Goal: Task Accomplishment & Management: Use online tool/utility

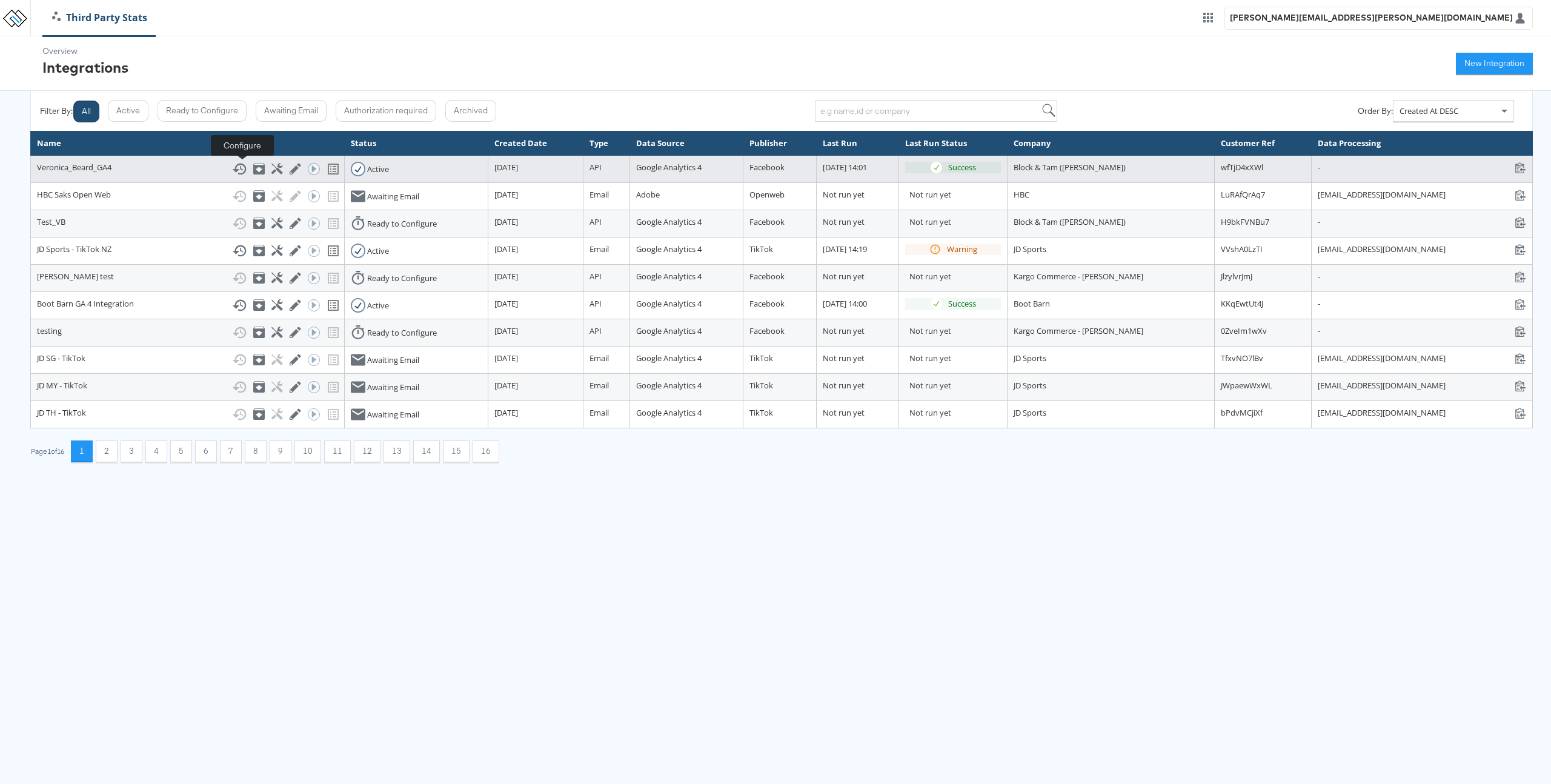
click at [271, 170] on icon at bounding box center [277, 168] width 12 height 12
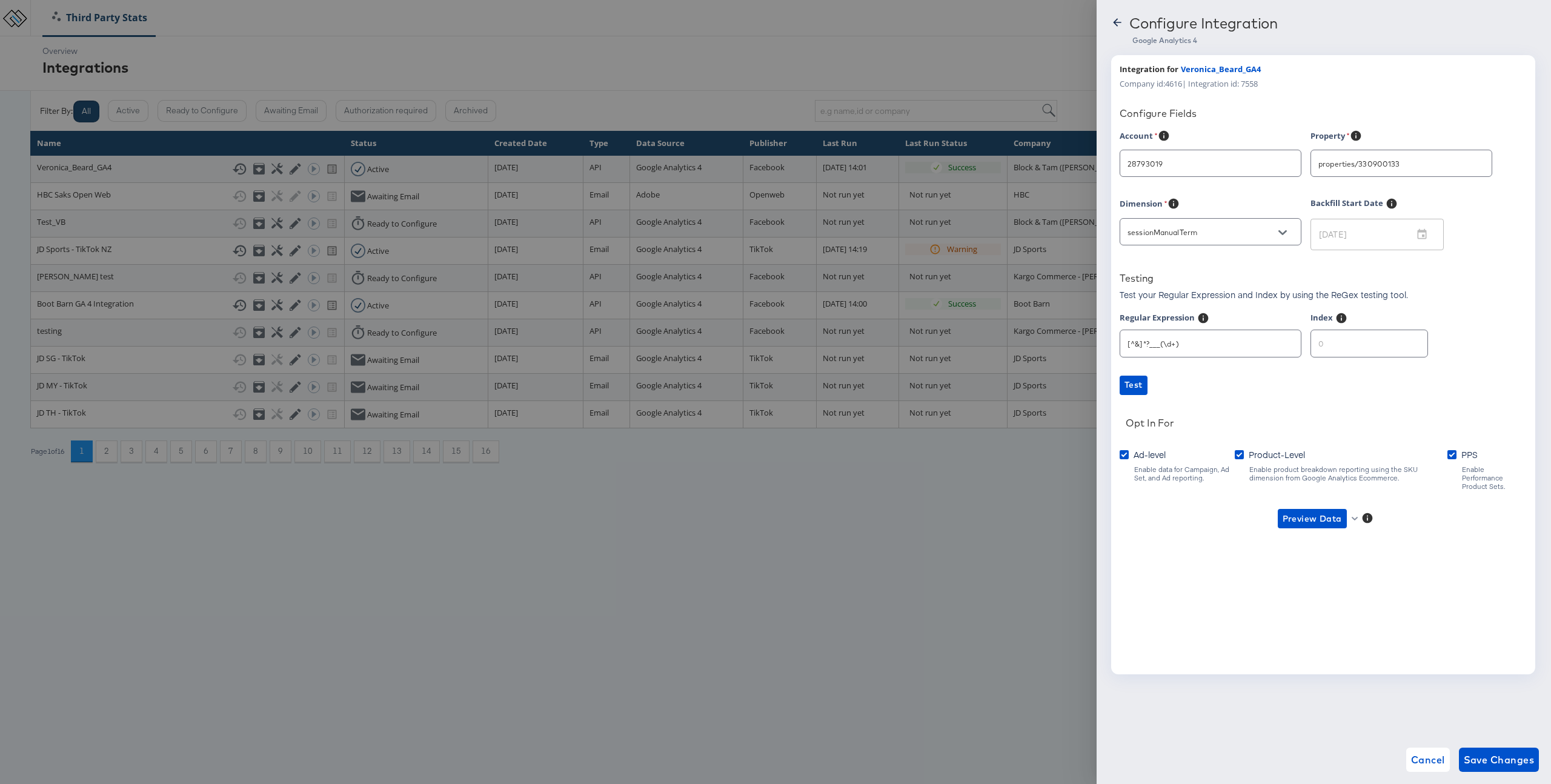
type input "Veronica Beard"
click at [1357, 514] on button "Preview Data" at bounding box center [1317, 518] width 88 height 19
click at [1301, 556] on li "Product-level GA4 Data" at bounding box center [1332, 555] width 118 height 20
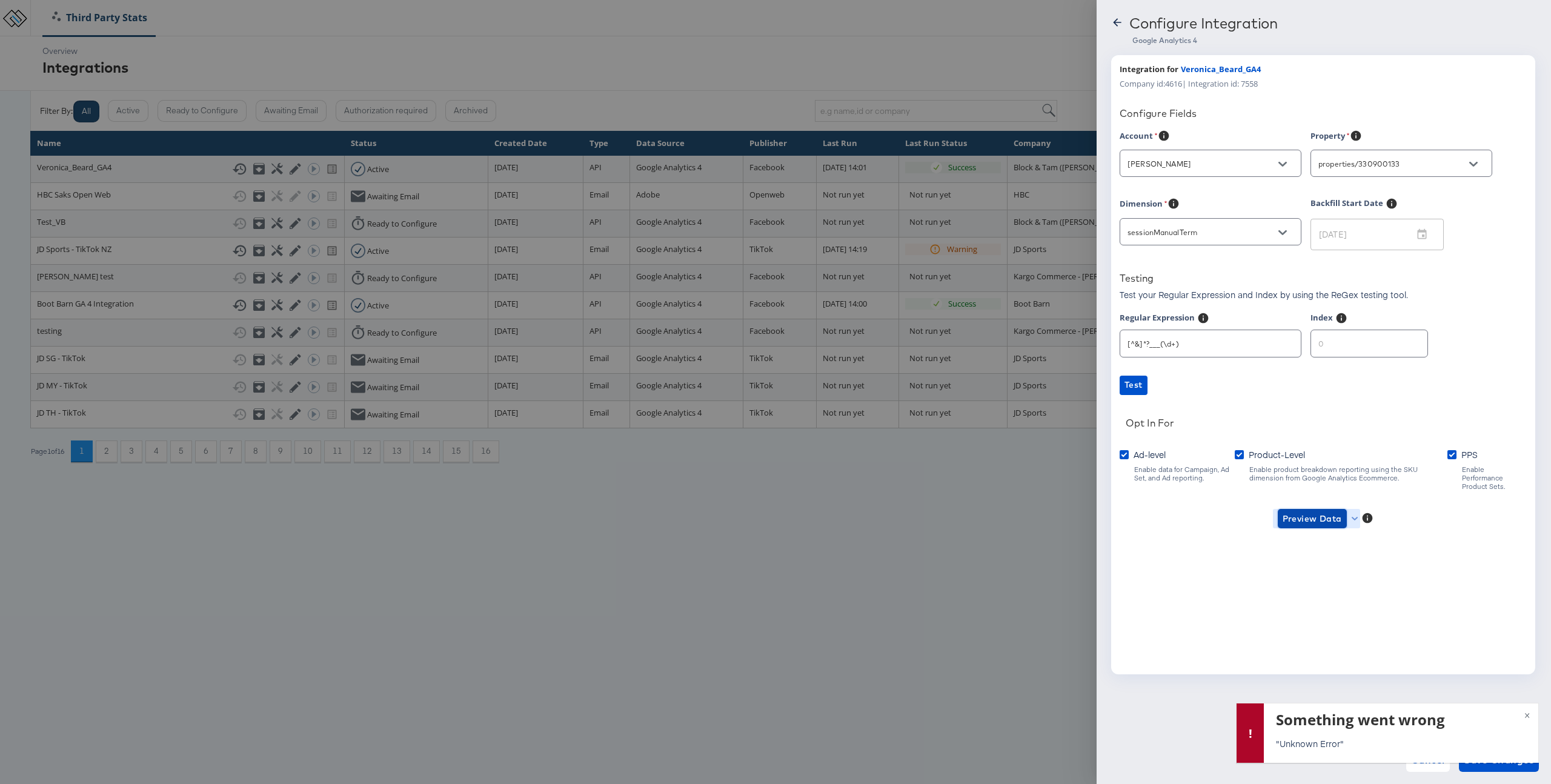
click at [1318, 519] on button "Preview Data" at bounding box center [1312, 518] width 69 height 19
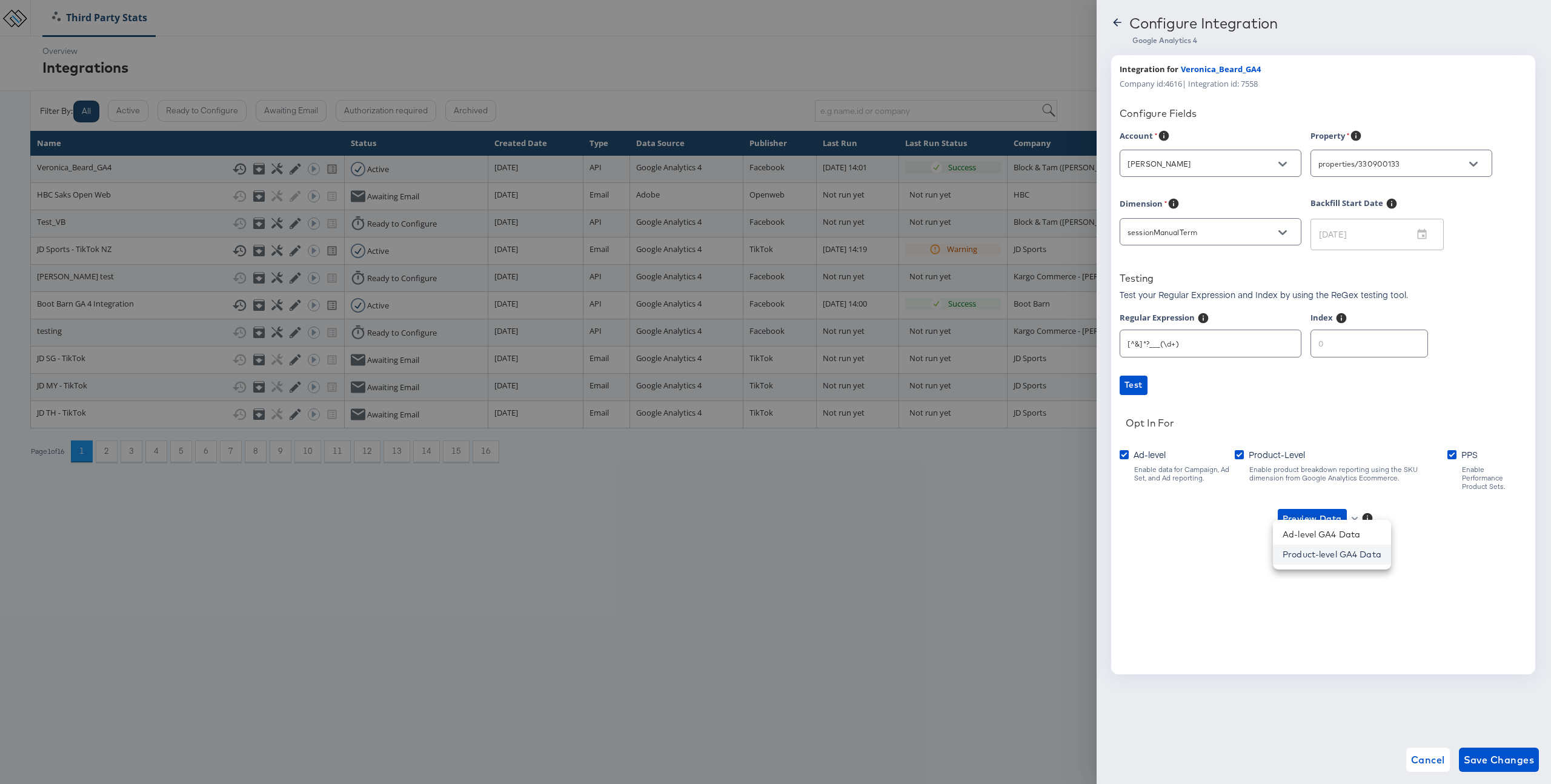
click at [1320, 553] on li "Product-level GA4 Data" at bounding box center [1332, 555] width 118 height 20
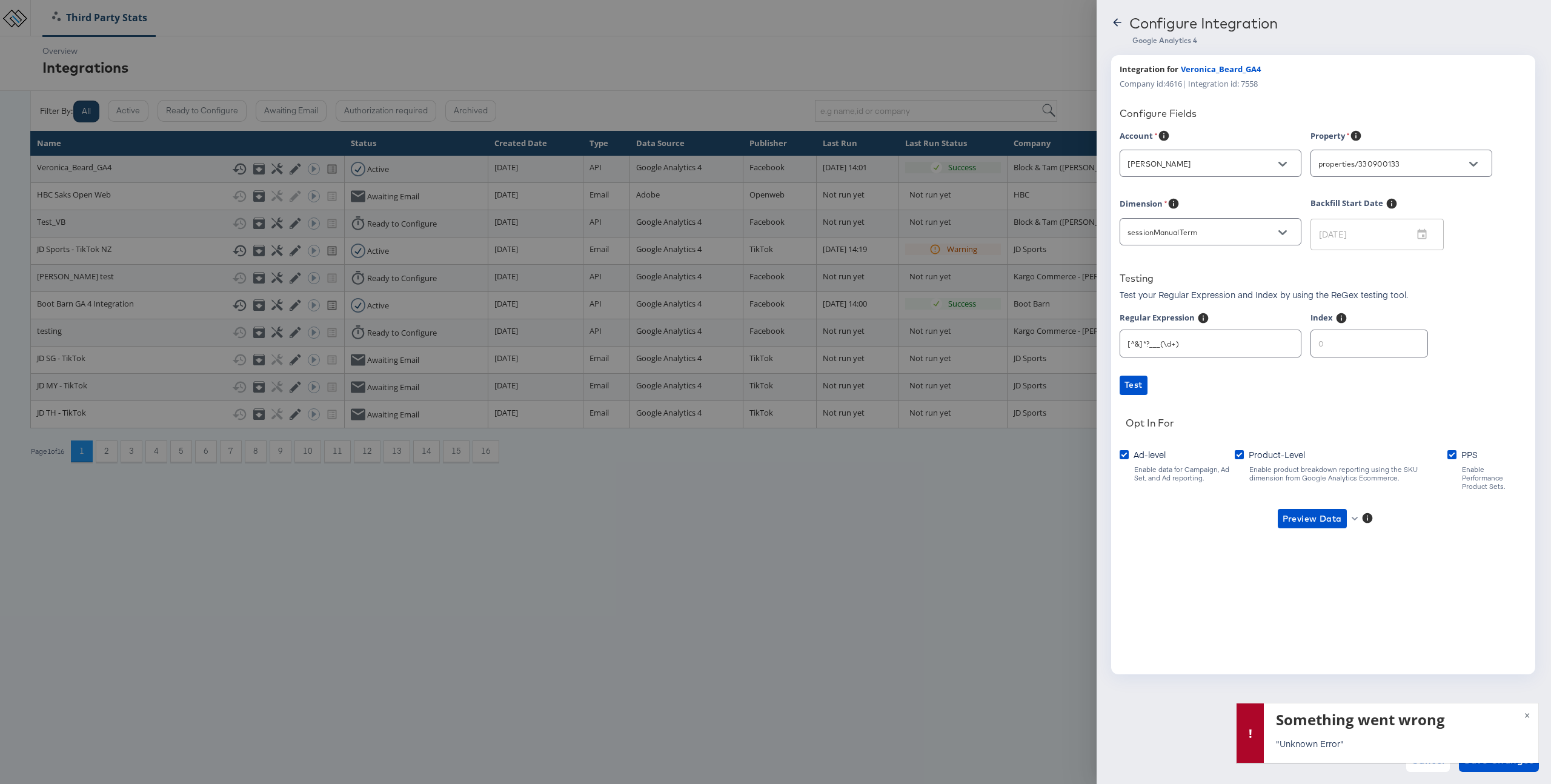
click at [856, 547] on div at bounding box center [775, 392] width 1551 height 784
click at [1341, 523] on div "Account Veronica Beard Property properties/330900133 Dimension sessionManualTer…" at bounding box center [1323, 340] width 407 height 421
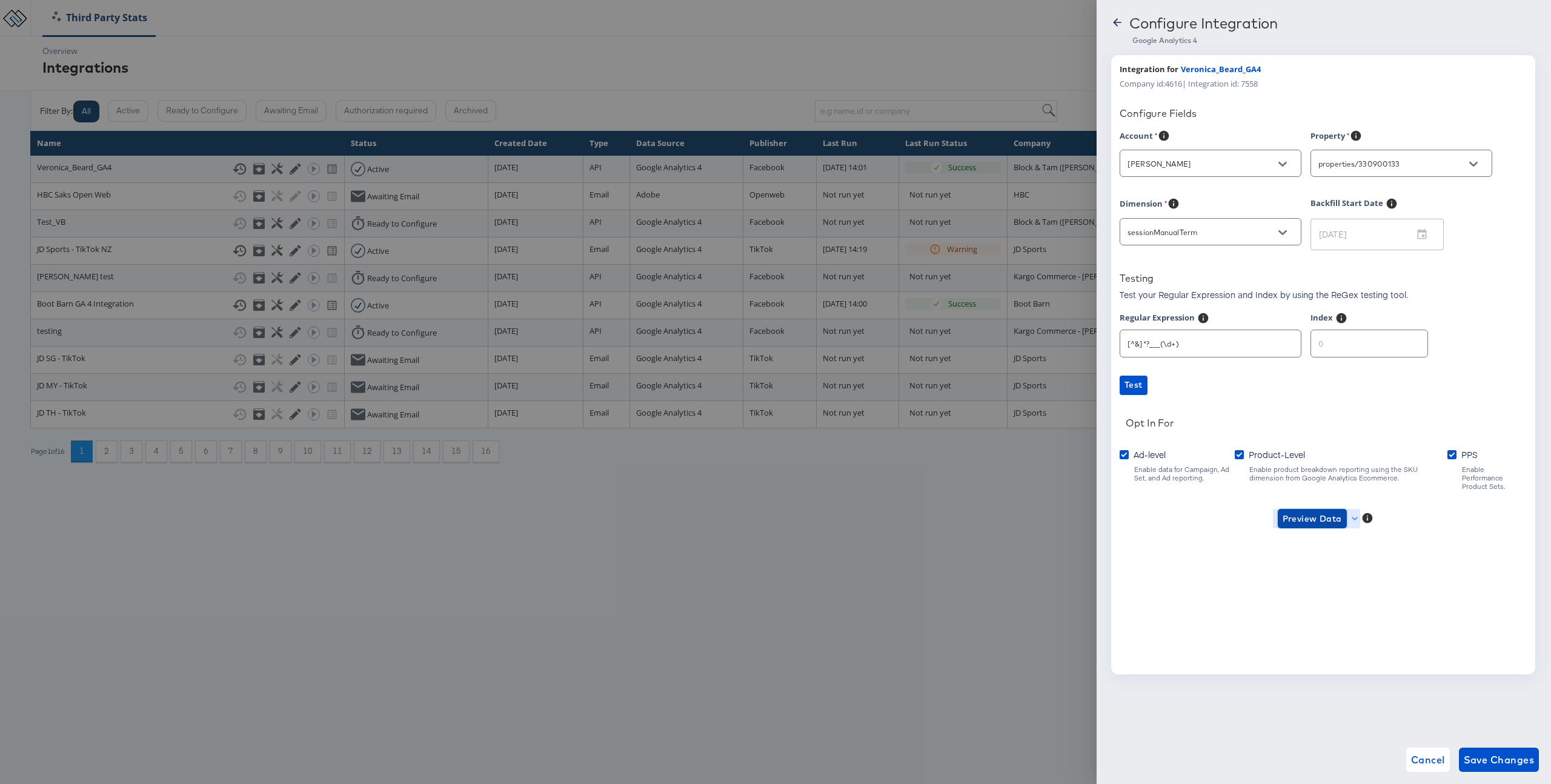
click at [1326, 514] on span "Preview Data" at bounding box center [1312, 519] width 60 height 15
click at [1338, 538] on li "Ad-level GA4 Data" at bounding box center [1332, 535] width 118 height 20
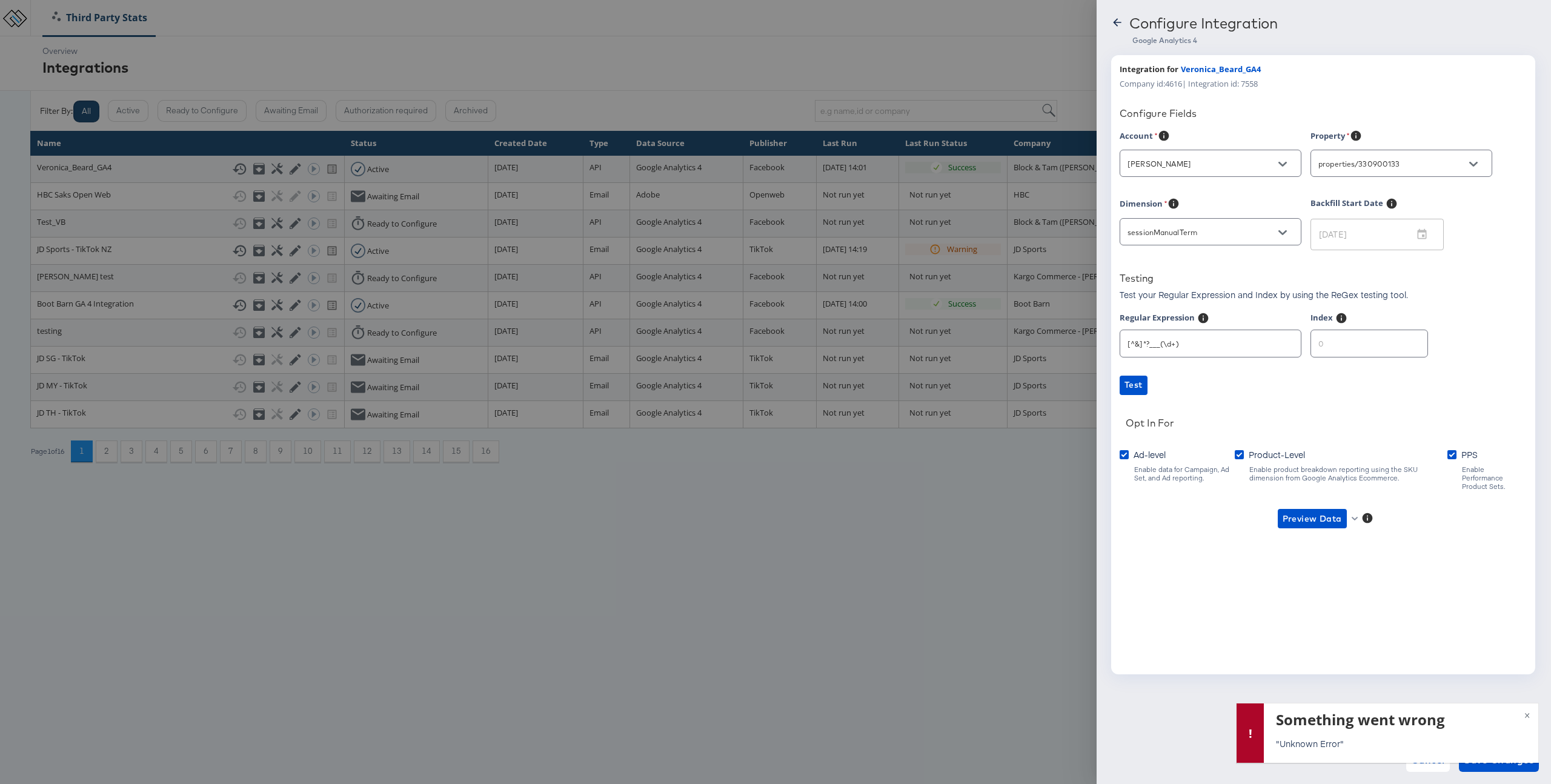
click at [913, 521] on div at bounding box center [775, 392] width 1551 height 784
click at [1117, 18] on icon at bounding box center [1117, 22] width 12 height 12
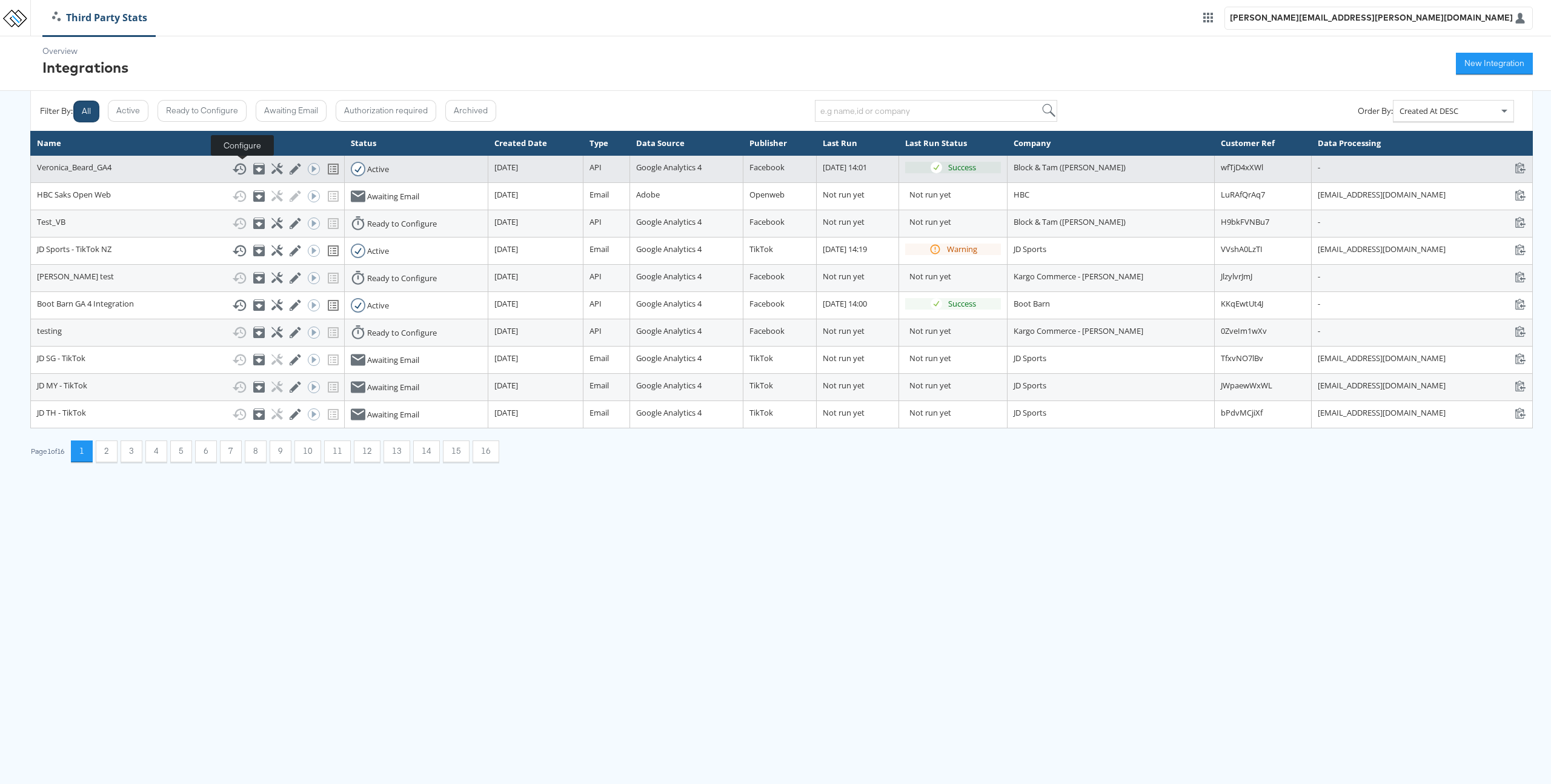
click at [271, 170] on icon at bounding box center [277, 168] width 12 height 12
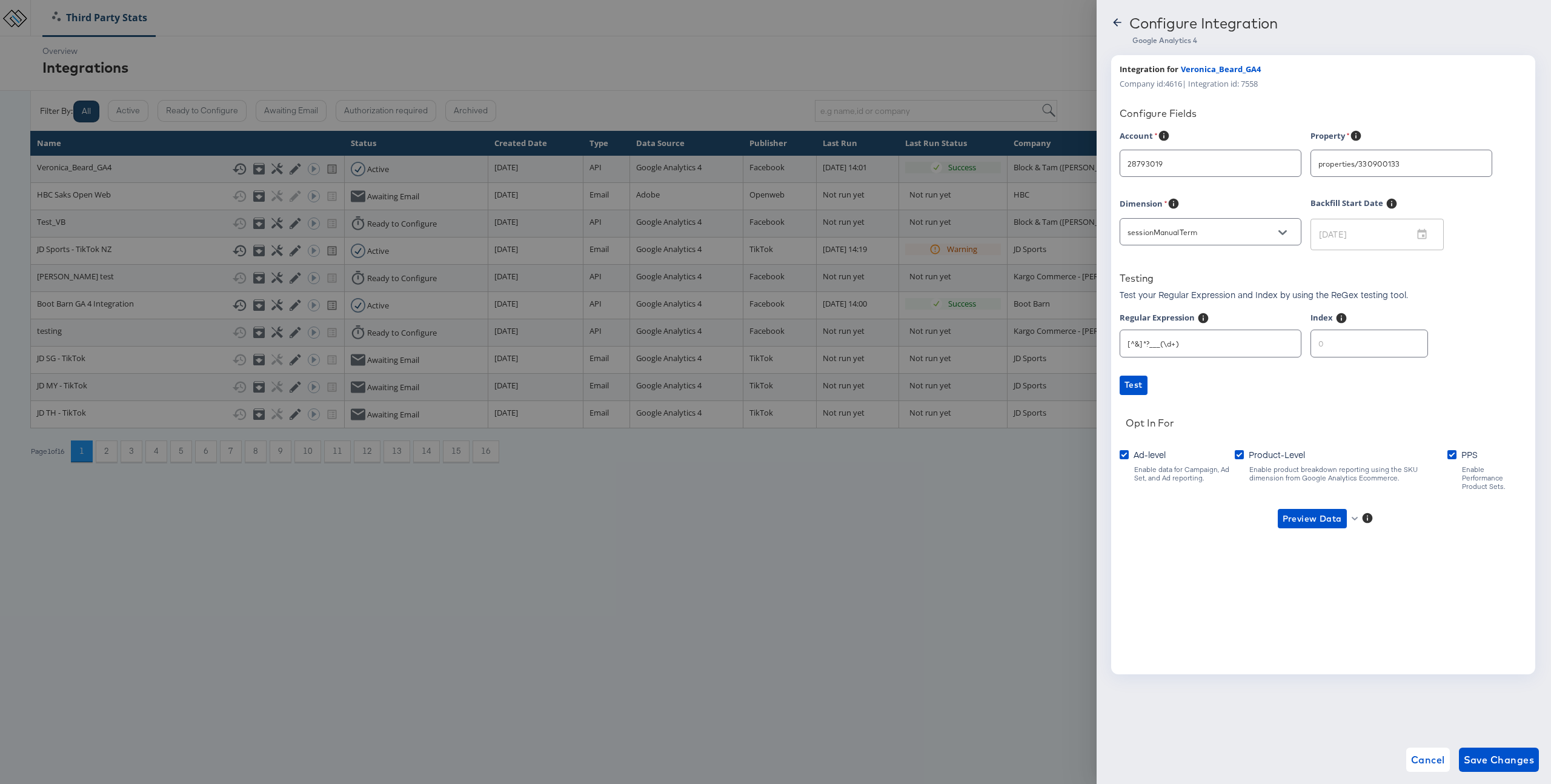
type input "Veronica Beard"
click at [571, 575] on div at bounding box center [775, 392] width 1551 height 784
click at [1122, 13] on div "Configure Integration Google Analytics 4 Integration for Veronica_Beard_GA4 Com…" at bounding box center [1324, 392] width 454 height 784
click at [1114, 17] on icon at bounding box center [1117, 22] width 12 height 12
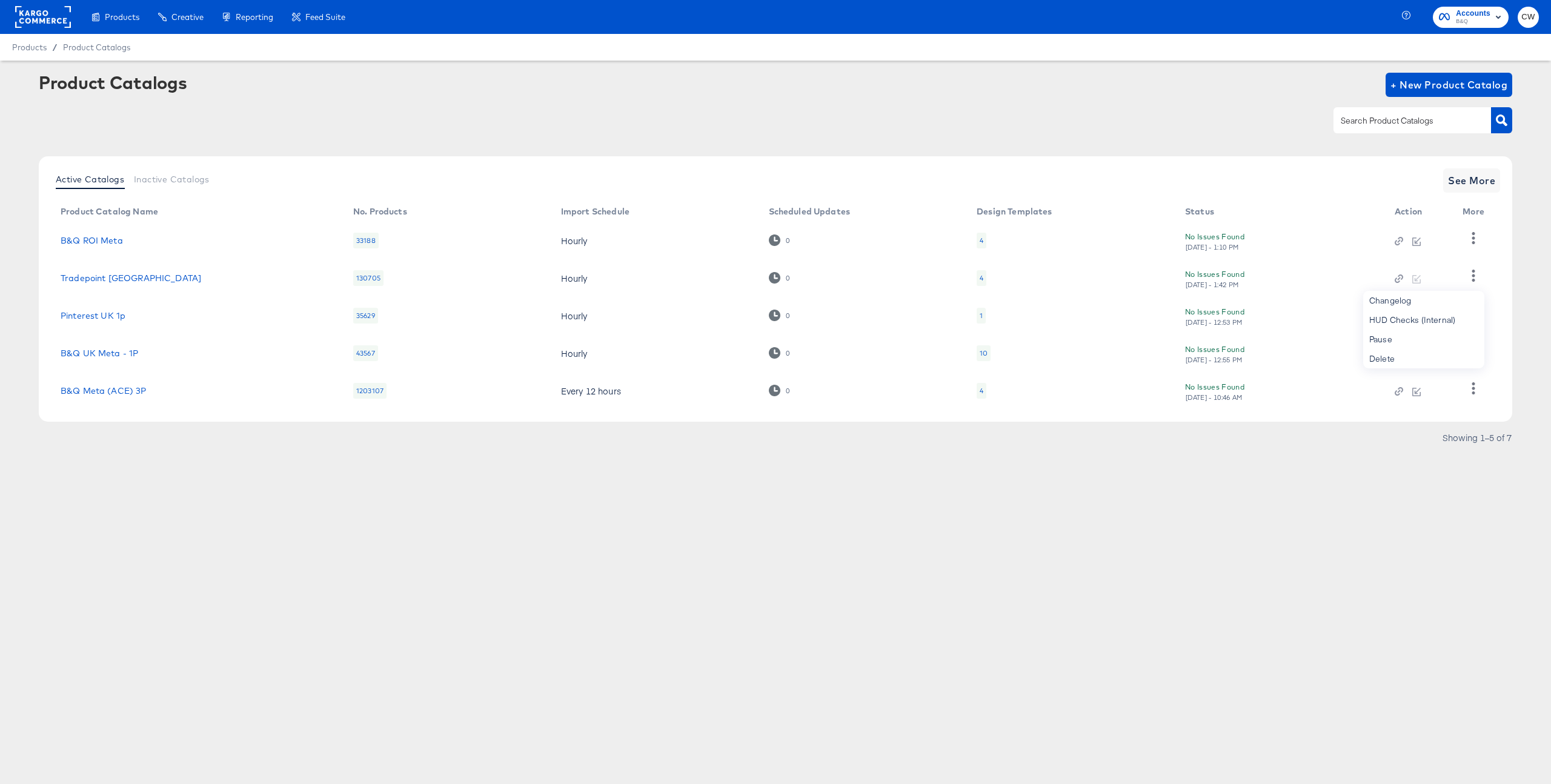
click at [50, 15] on rect at bounding box center [43, 17] width 56 height 22
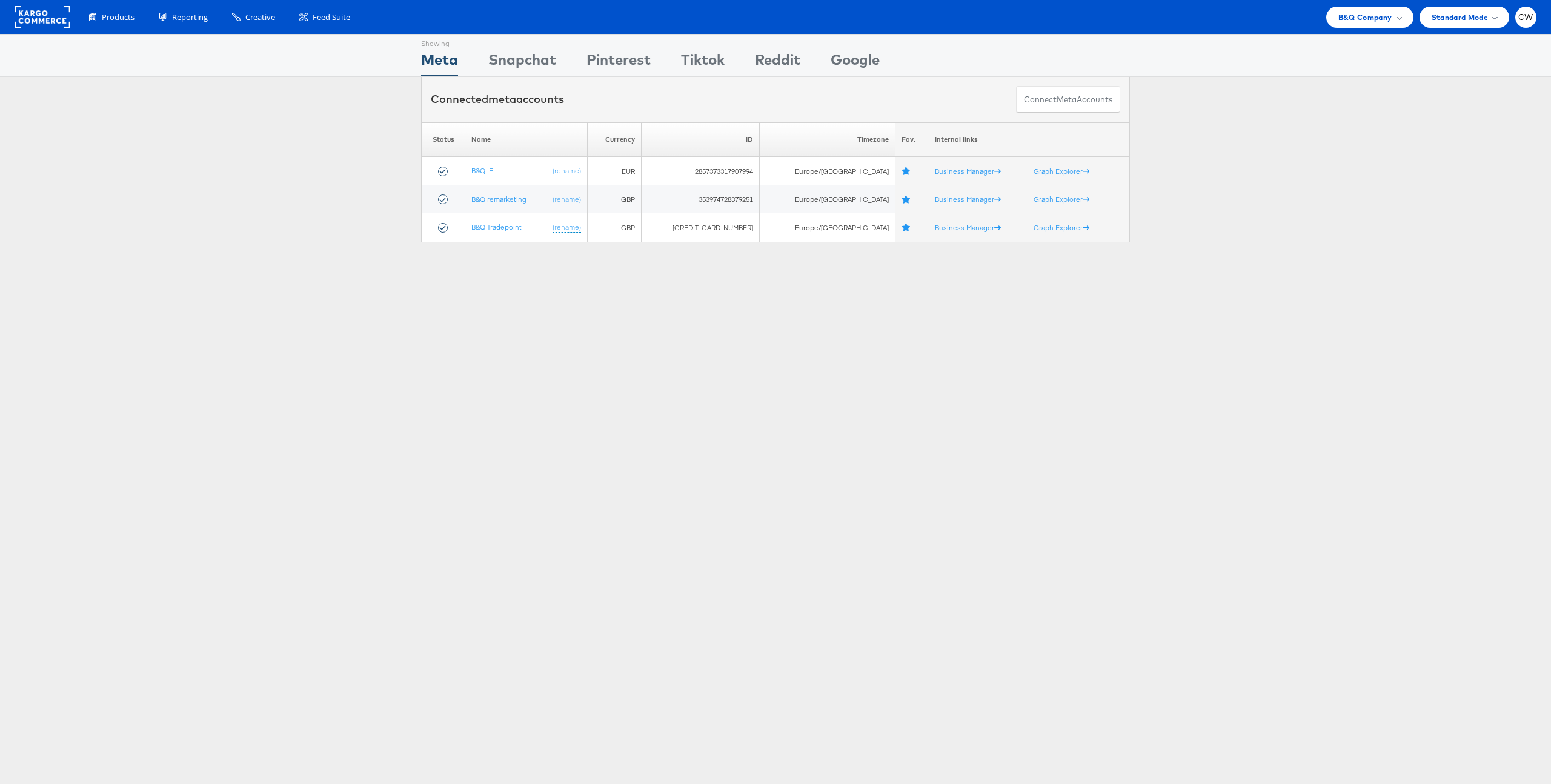
click at [1367, 29] on div "Products Product Catalogs Enhance Your Product Catalog, Map Them to Publishers,…" at bounding box center [775, 17] width 1551 height 34
click at [1374, 19] on span "B&Q Company" at bounding box center [1366, 17] width 54 height 12
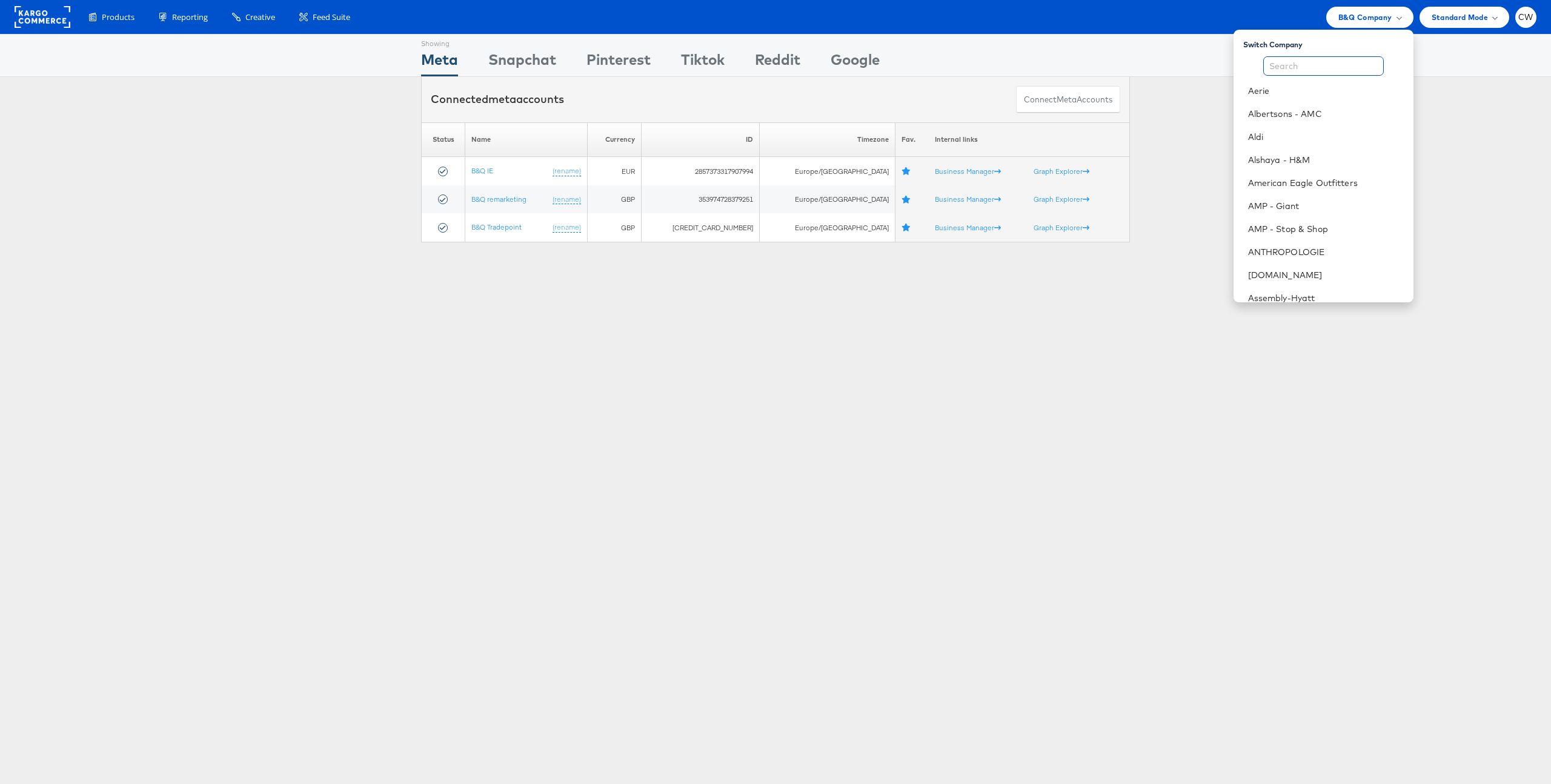
click at [1332, 62] on input "text" at bounding box center [1324, 66] width 121 height 19
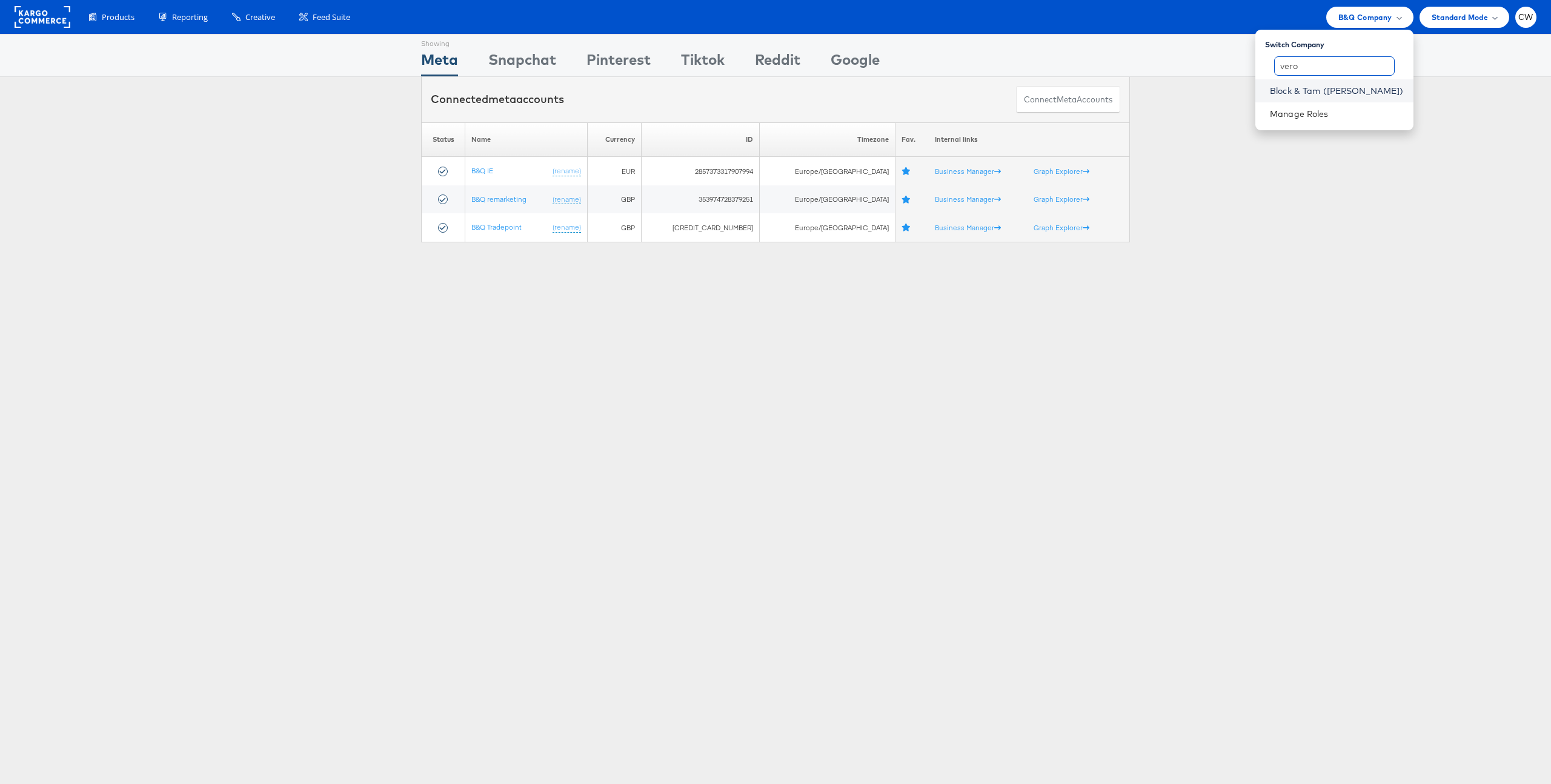
type input "vero"
click at [1329, 92] on link "Block & Tam ([PERSON_NAME])" at bounding box center [1336, 91] width 134 height 12
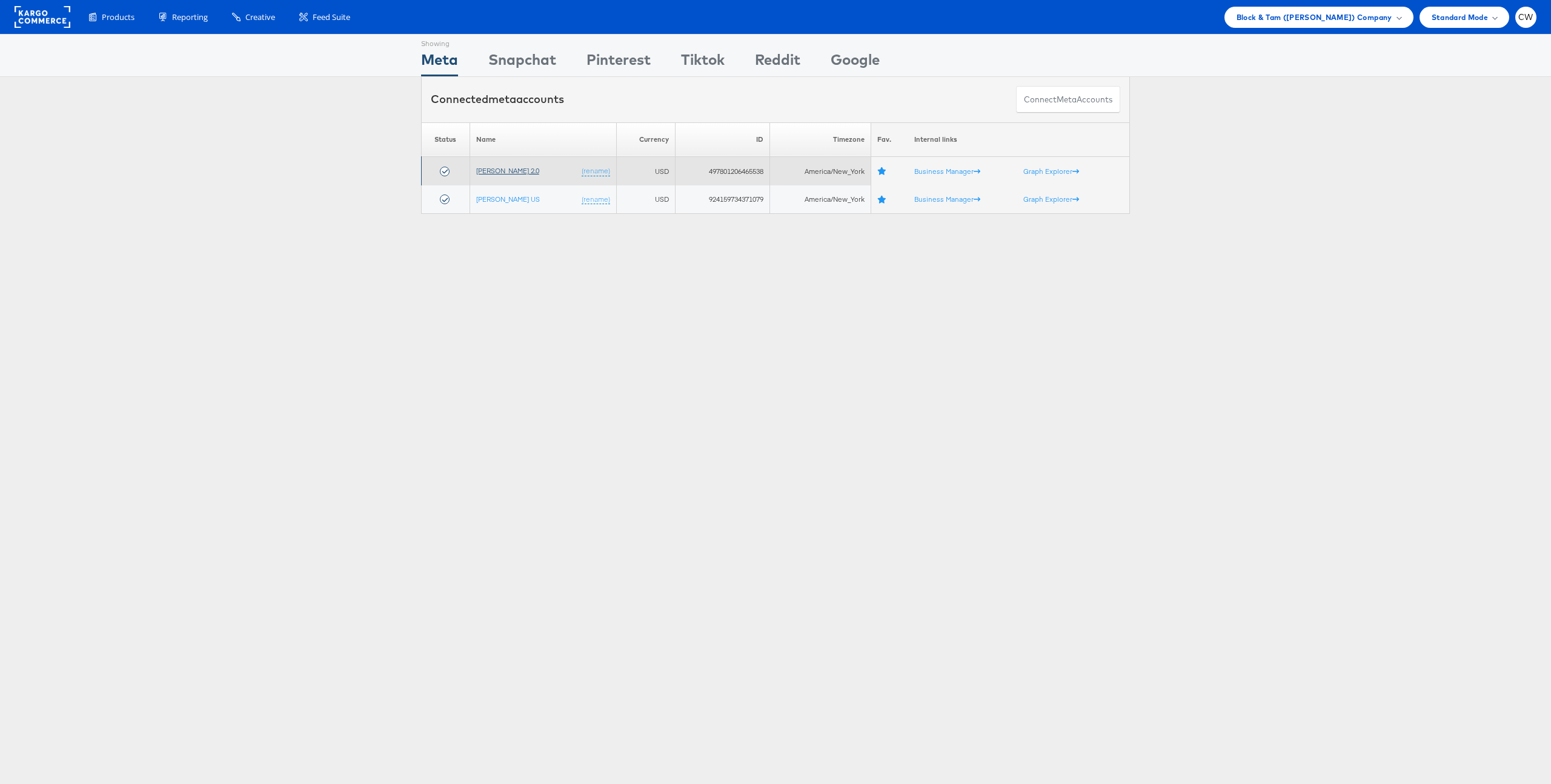
click at [518, 171] on link "[PERSON_NAME] 2.0" at bounding box center [508, 171] width 63 height 9
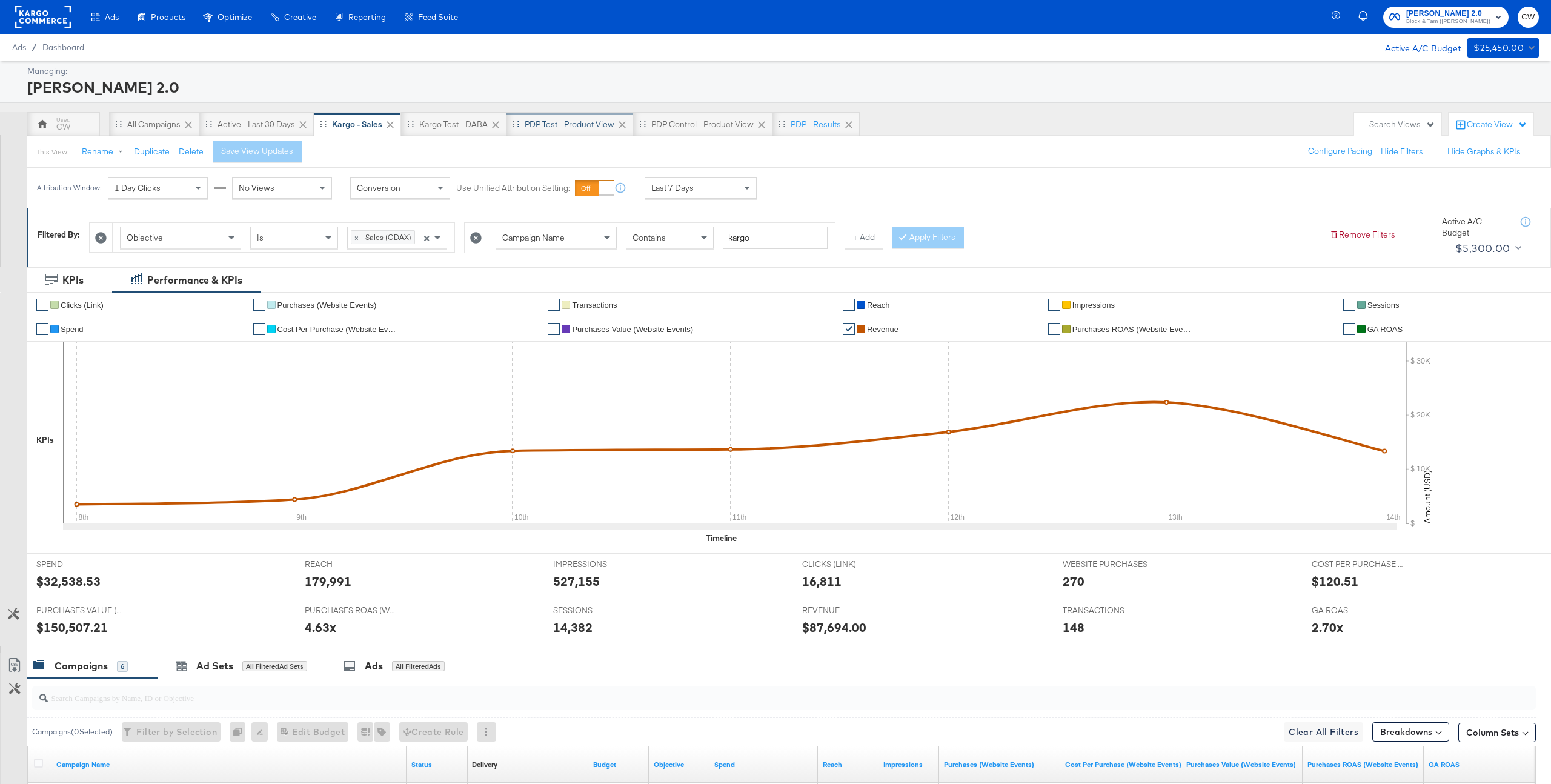
click at [578, 131] on div "PDP Test - Product View" at bounding box center [570, 124] width 127 height 24
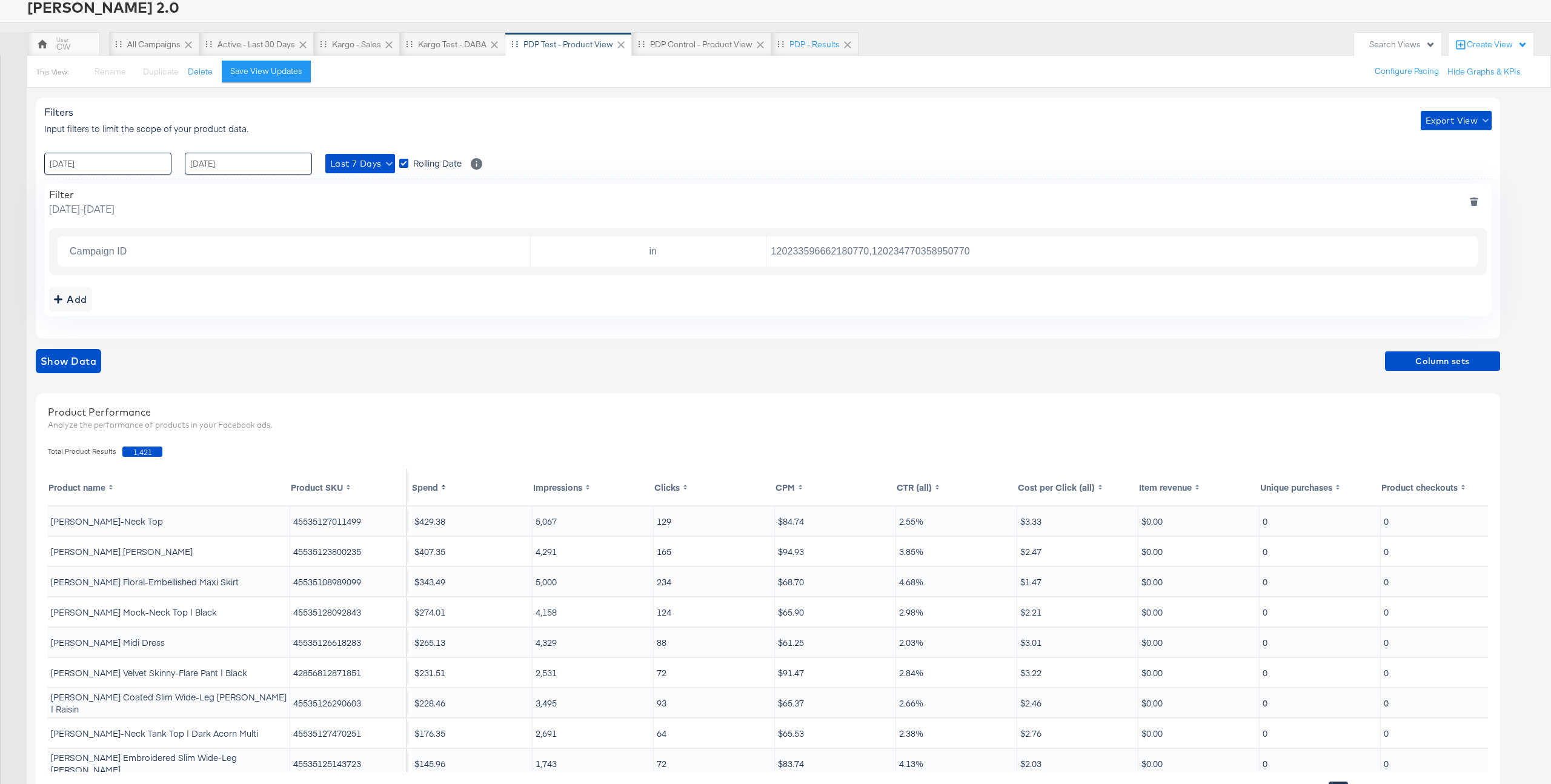
scroll to position [145, 0]
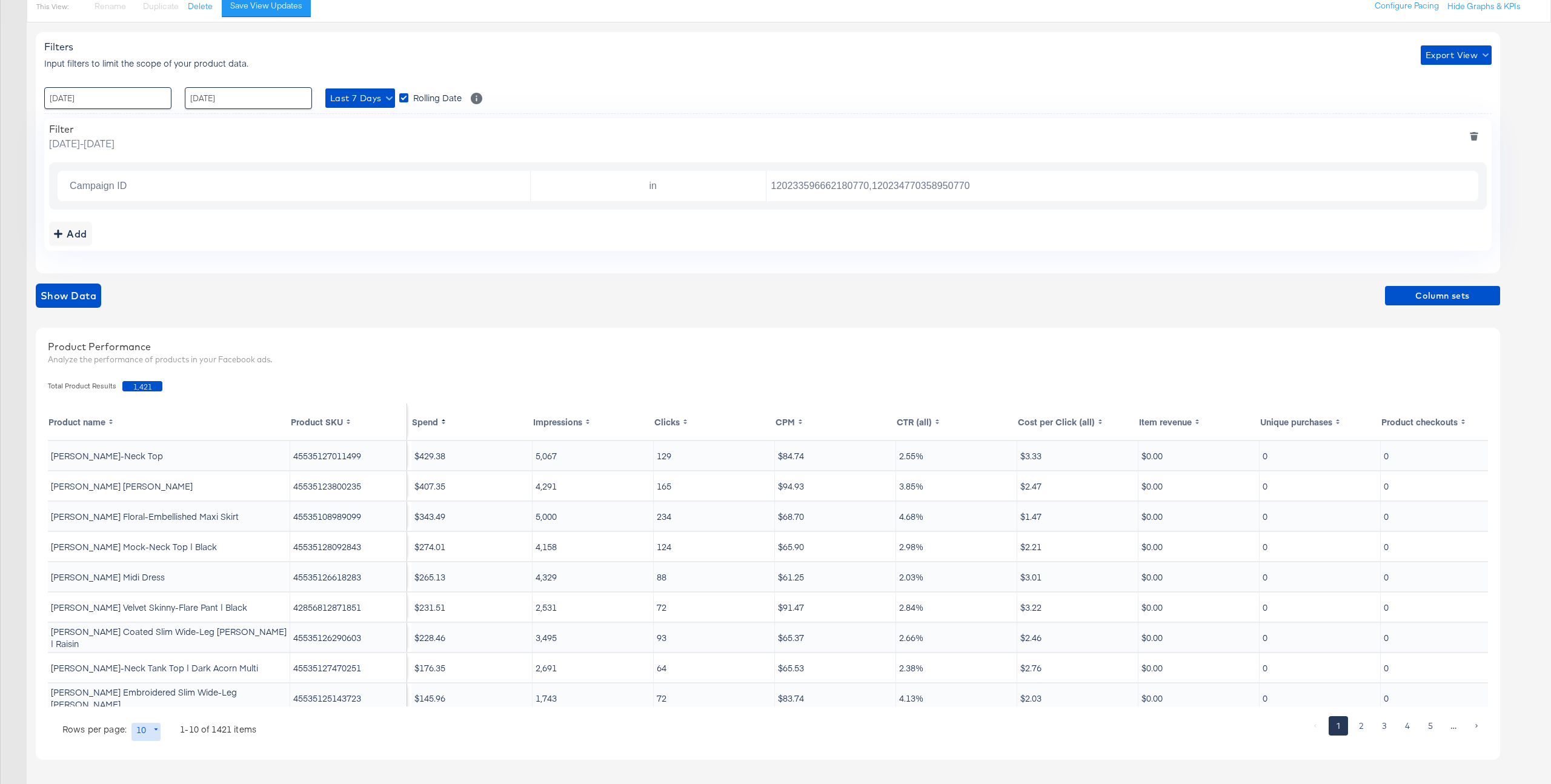
click at [323, 455] on td "45535127011499" at bounding box center [349, 456] width 117 height 29
copy td "45535127011499"
click at [578, 212] on div "Filter Wednesday, October 8 2025 - Tuesday, October 14 2025 Campaign ID in 1202…" at bounding box center [767, 185] width 1447 height 133
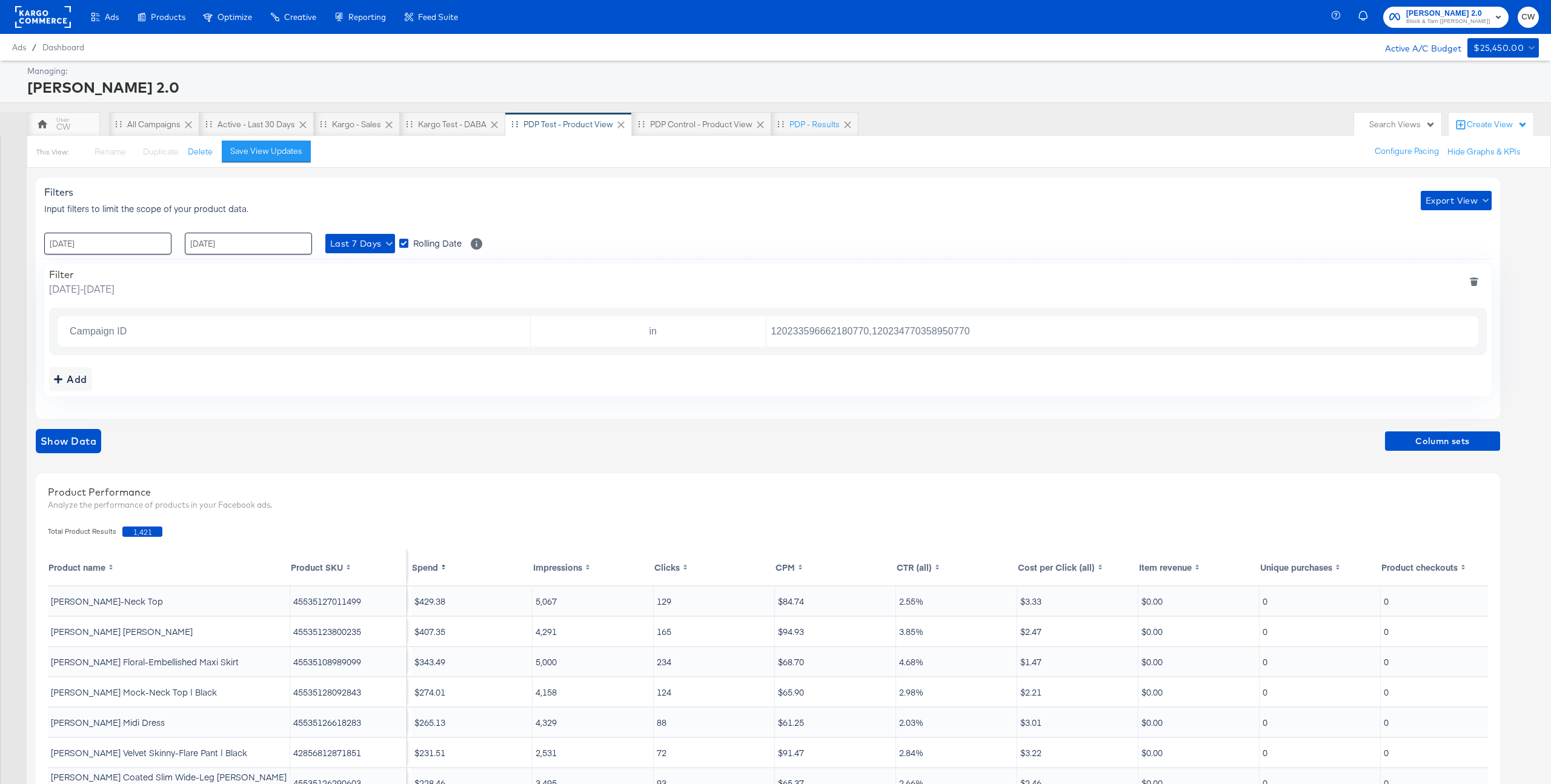
click at [39, 15] on rect at bounding box center [43, 17] width 56 height 22
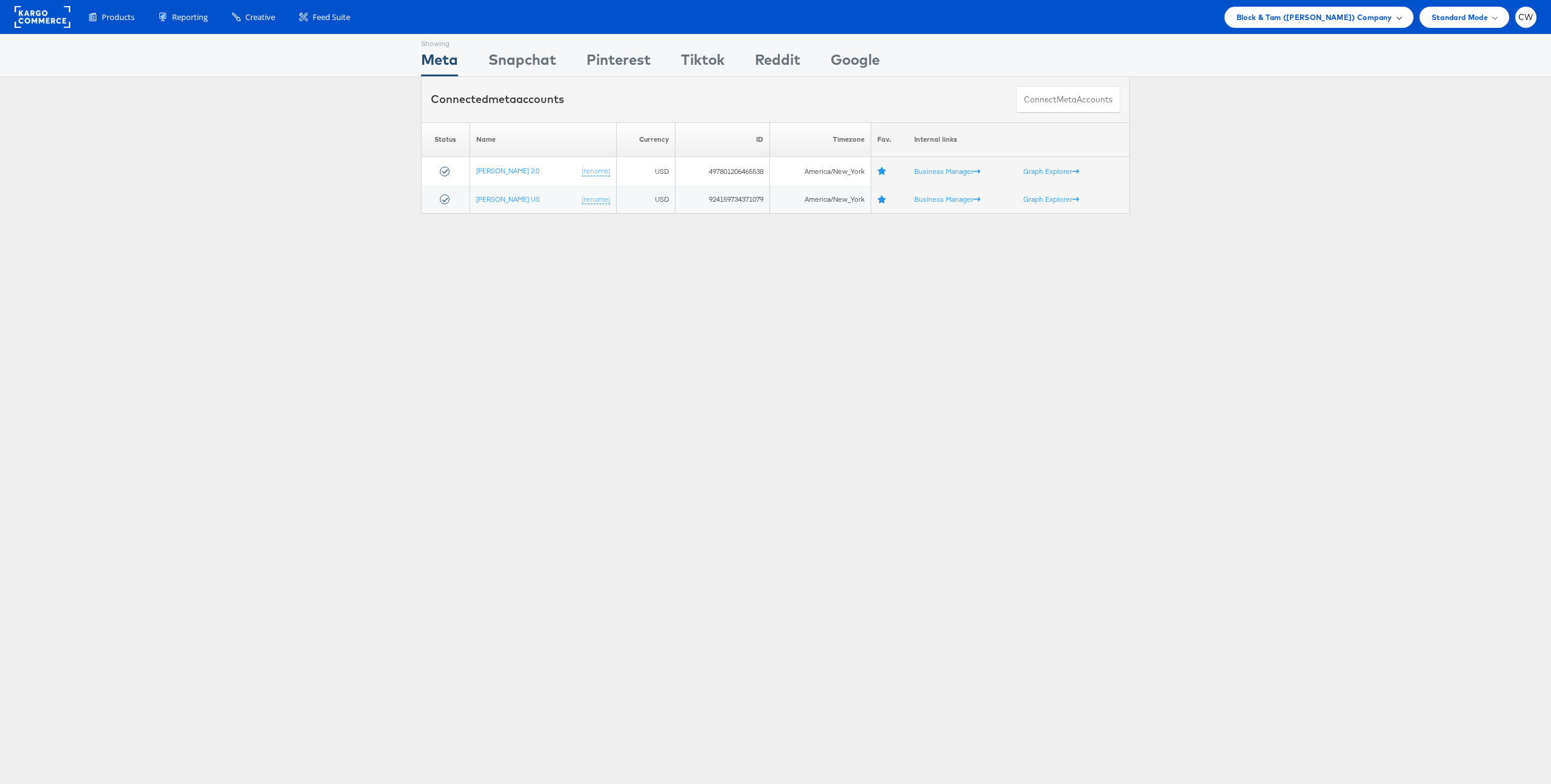
click at [1329, 24] on div "Block & Tam (Veronica Beard) Company" at bounding box center [1319, 17] width 189 height 21
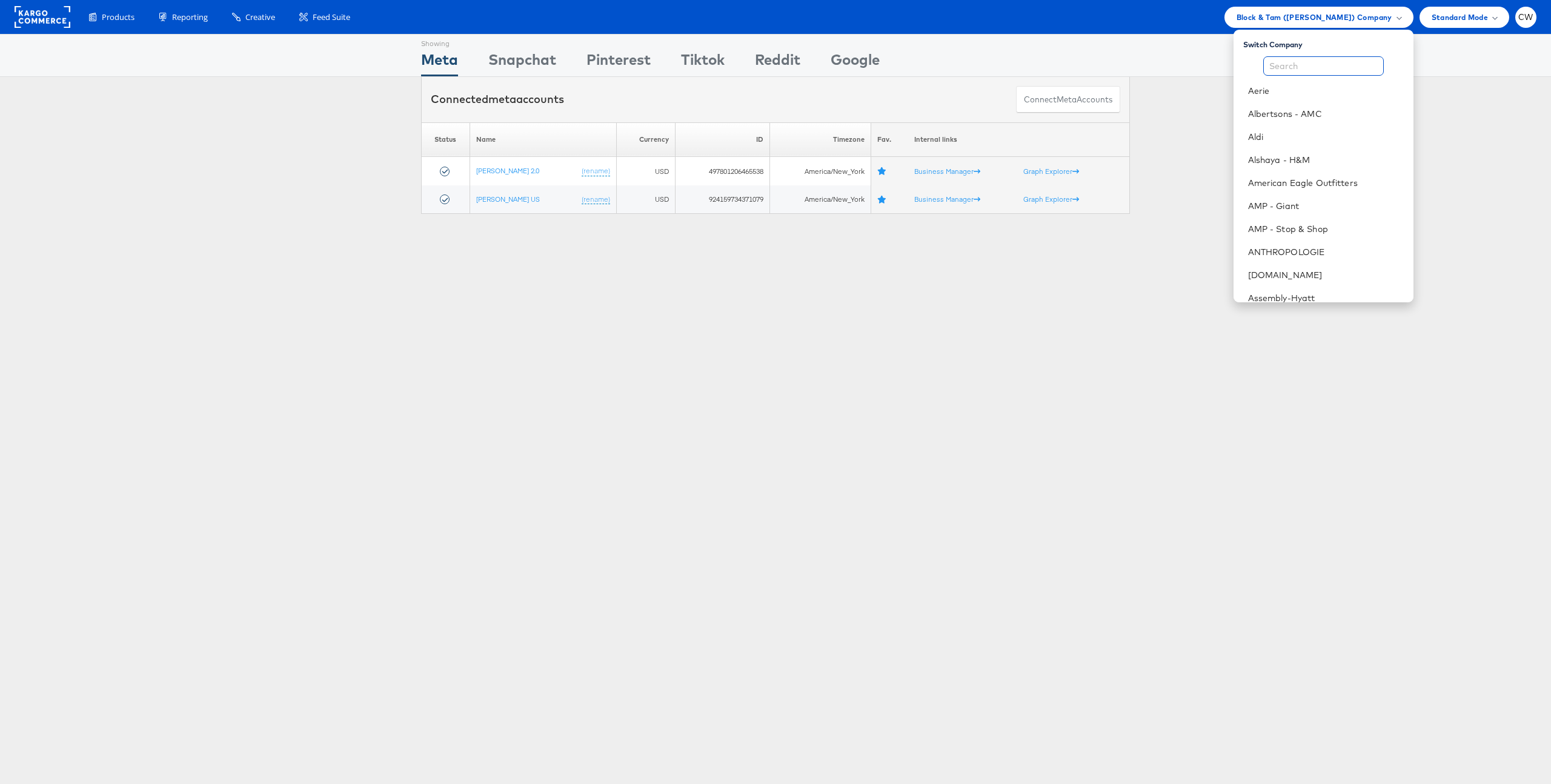
click at [1298, 66] on input "text" at bounding box center [1324, 66] width 121 height 19
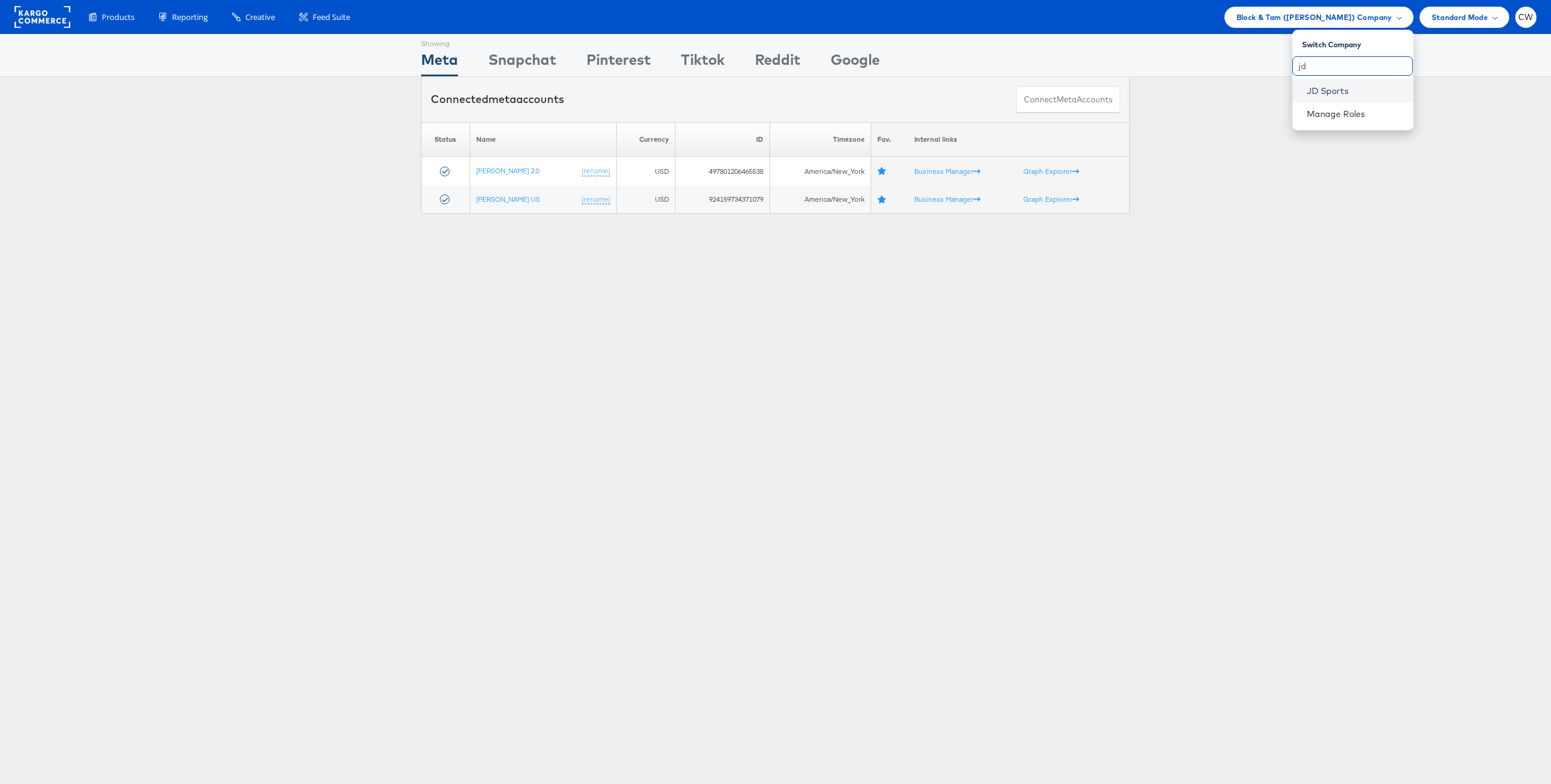
type input "jd"
click at [1335, 93] on link "JD Sports" at bounding box center [1355, 91] width 97 height 12
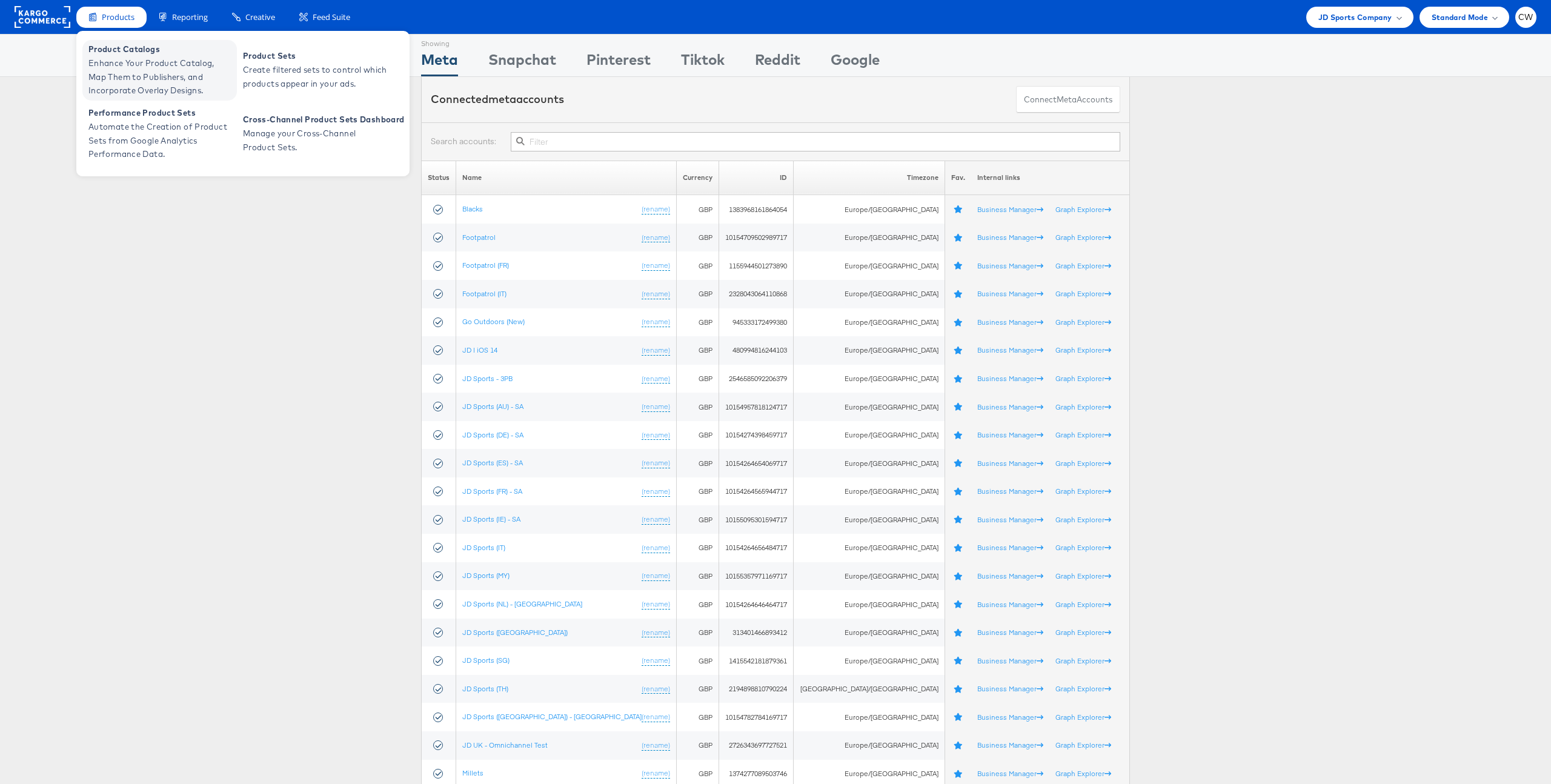
click at [134, 57] on span "Enhance Your Product Catalog, Map Them to Publishers, and Incorporate Overlay D…" at bounding box center [161, 76] width 145 height 41
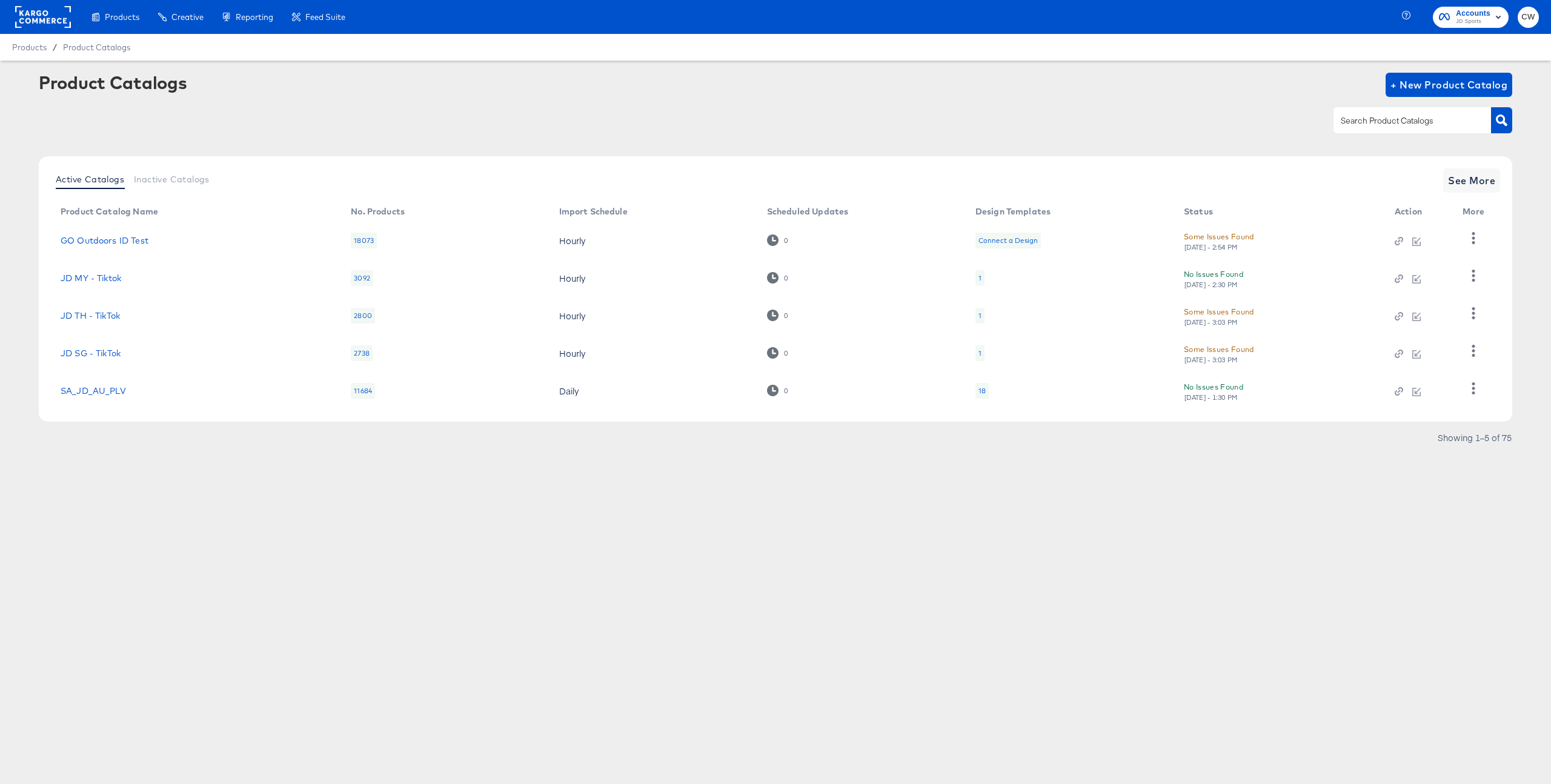
click at [1366, 127] on input "text" at bounding box center [1403, 120] width 129 height 14
type input "es"
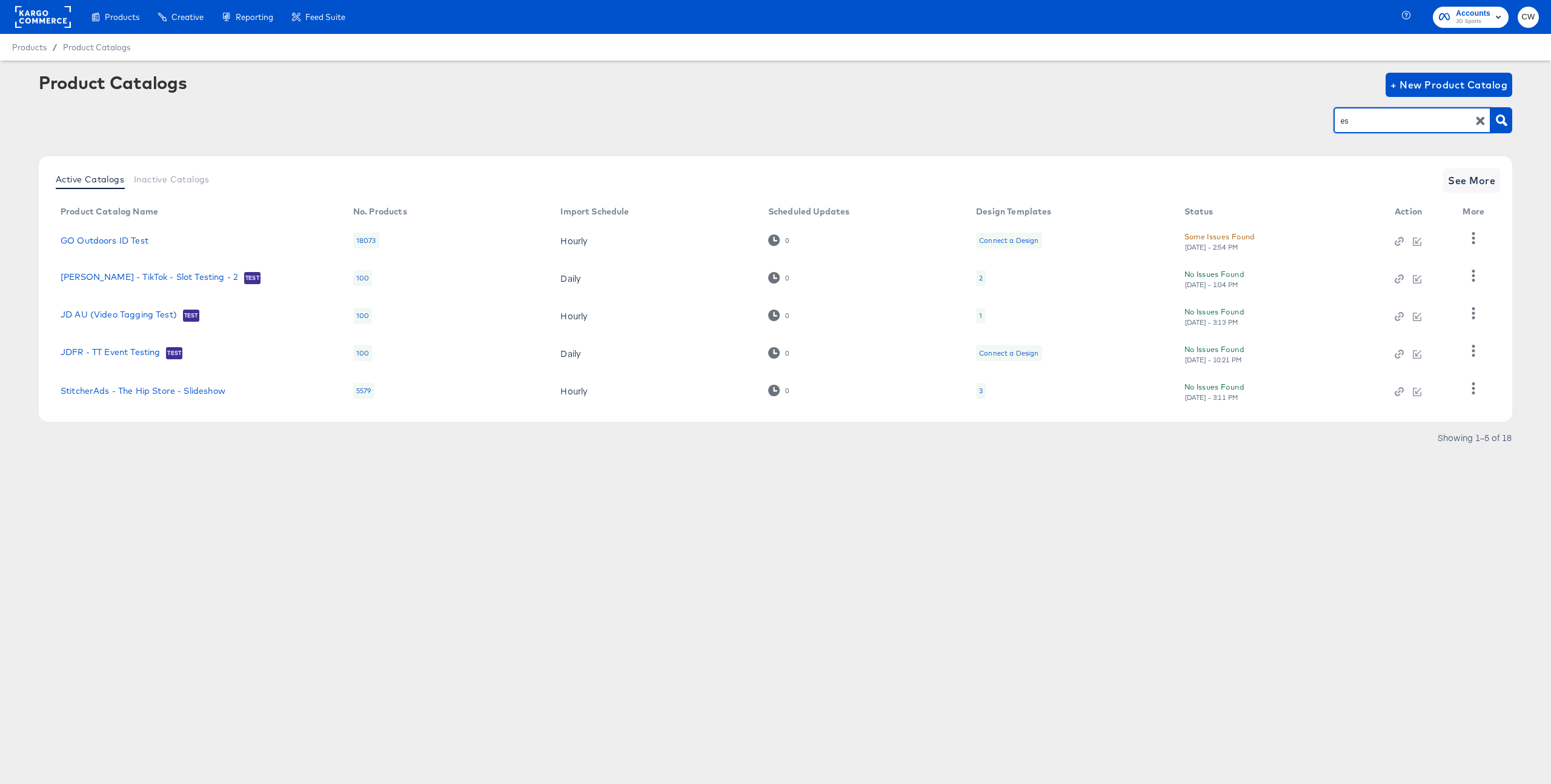
click at [1359, 119] on input "es" at bounding box center [1403, 120] width 129 height 14
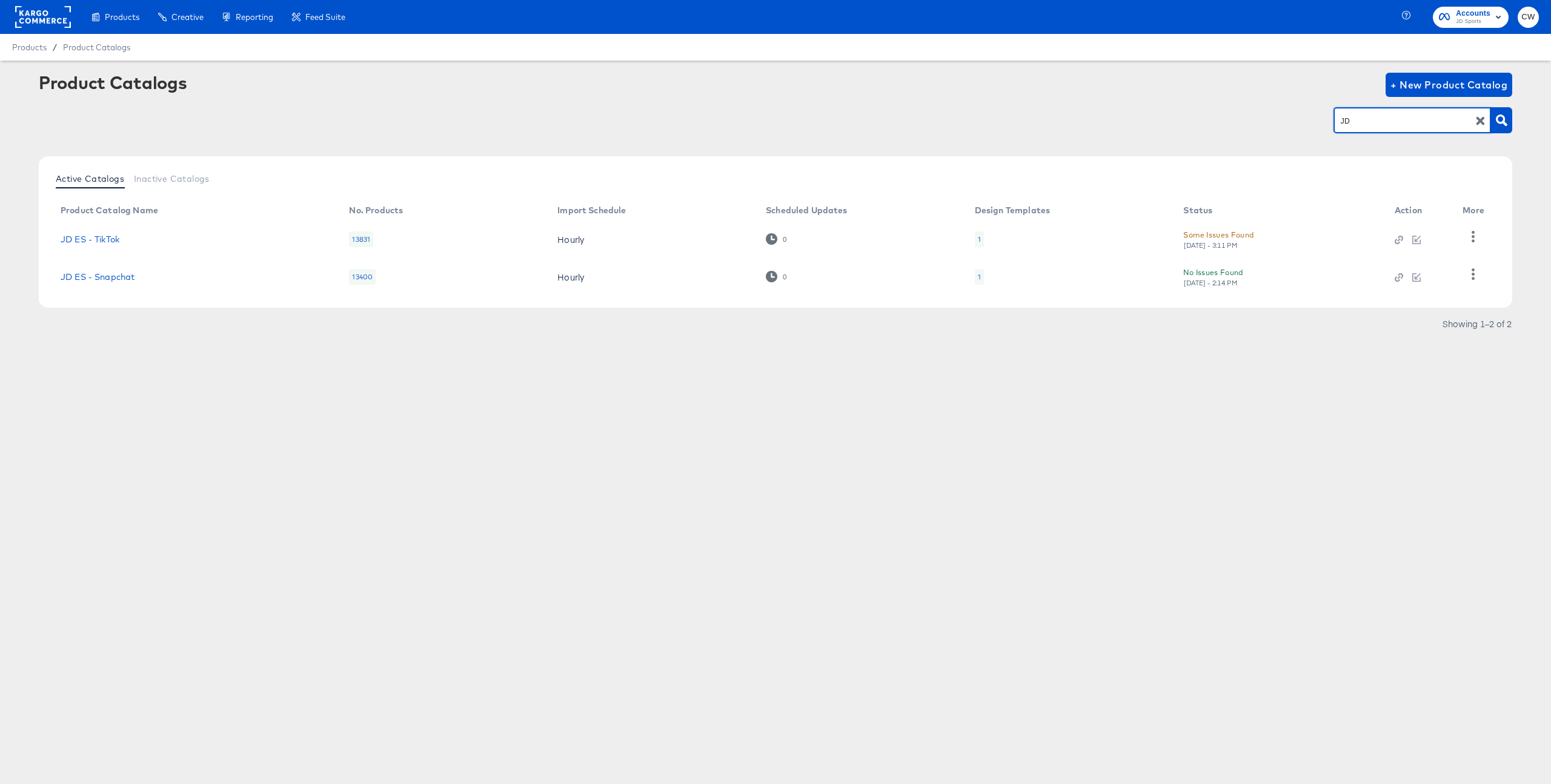
type input "J"
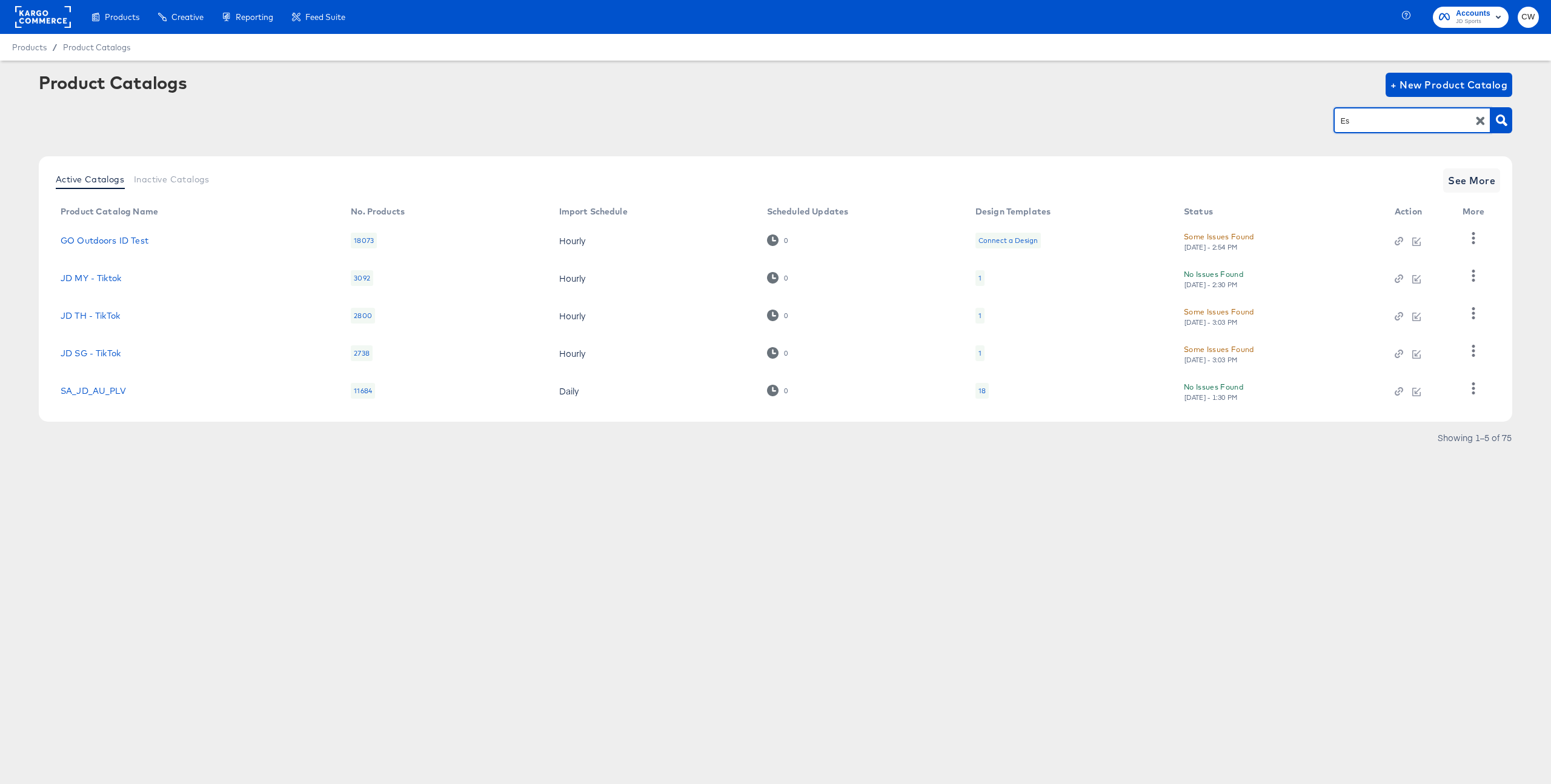
type input "Es"
click at [1470, 182] on span "See More" at bounding box center [1471, 181] width 47 height 17
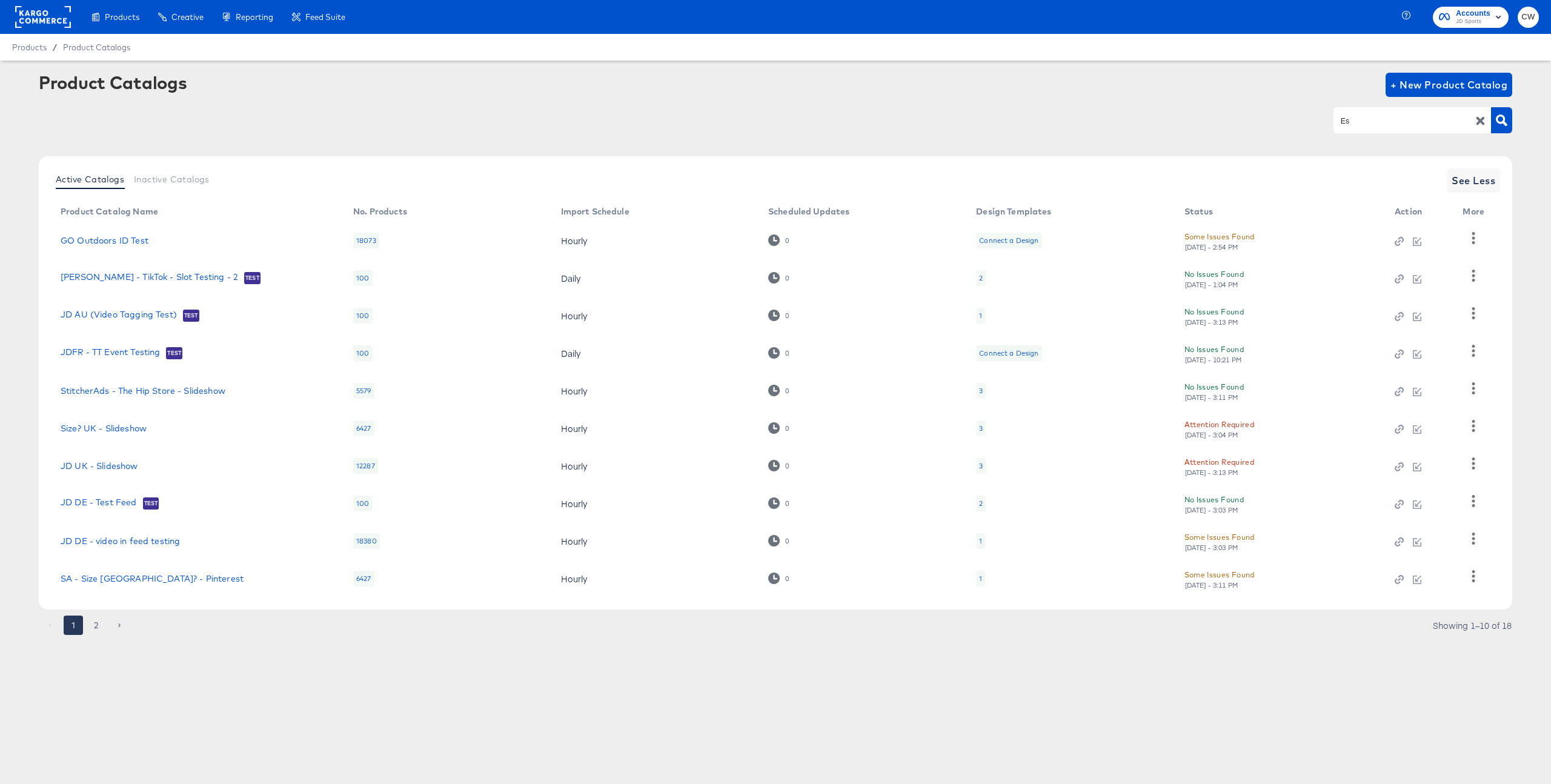
click at [1374, 131] on div "Es" at bounding box center [1413, 120] width 158 height 25
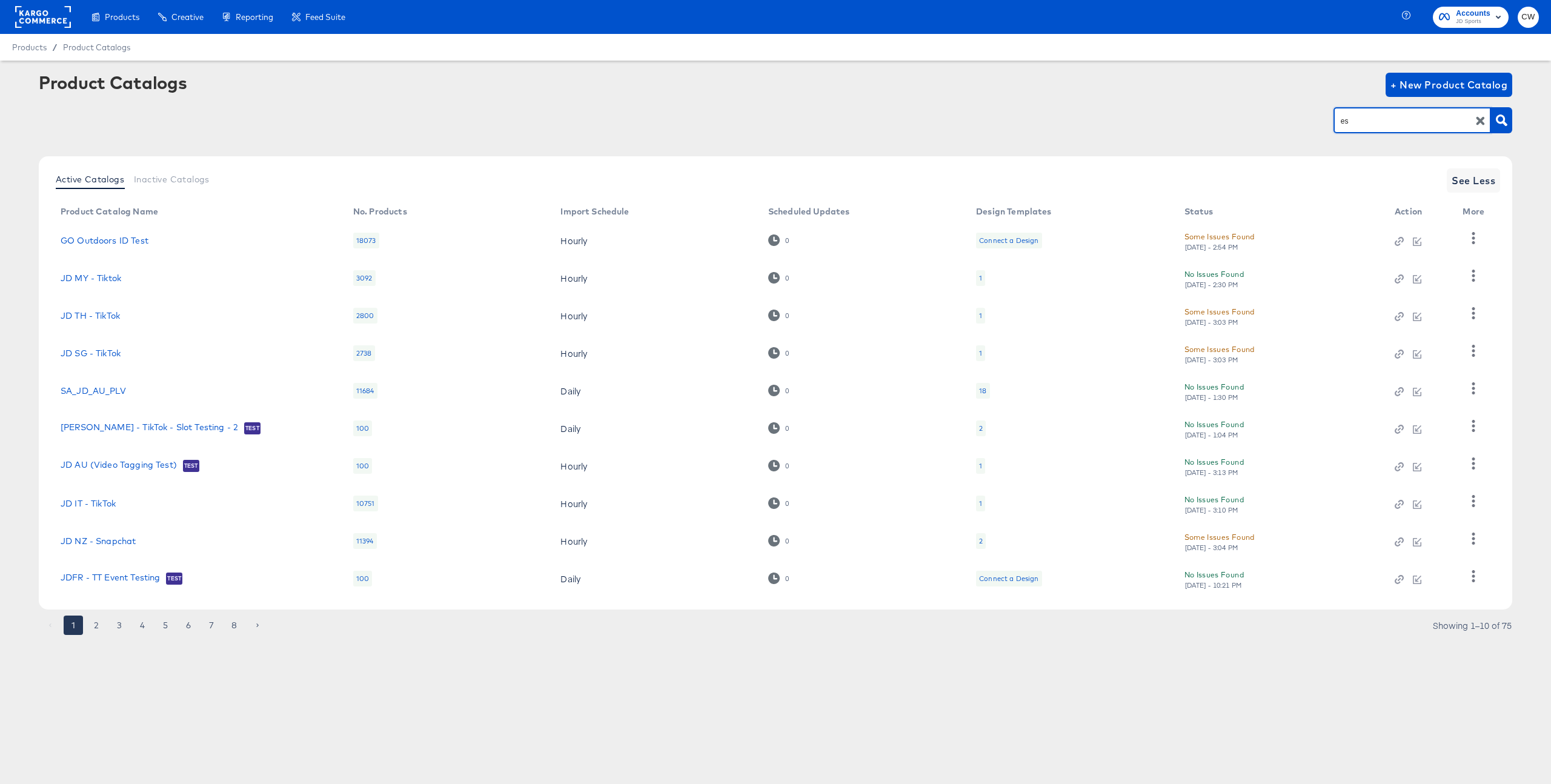
type input "es"
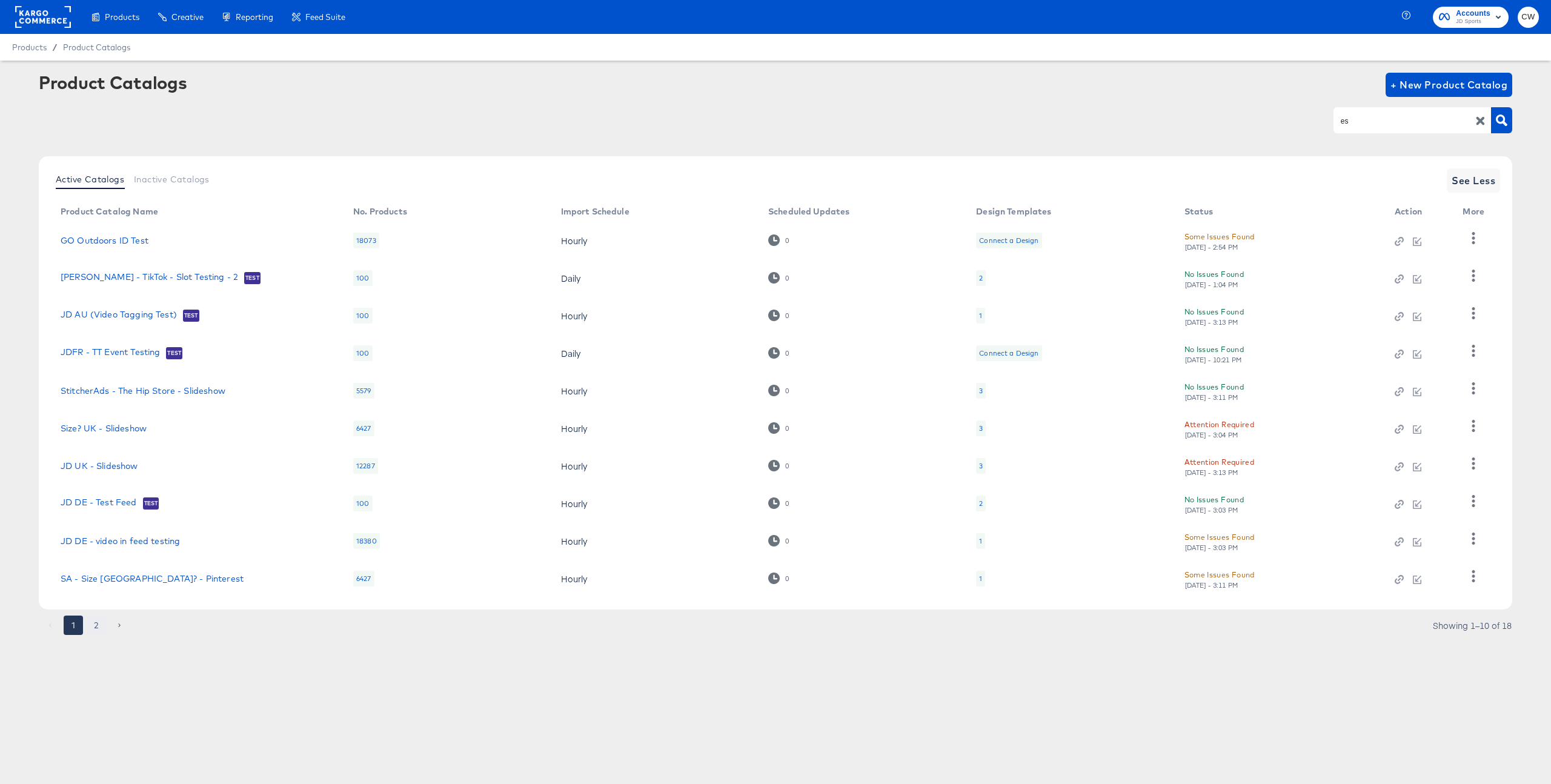
click at [97, 619] on button "2" at bounding box center [96, 625] width 19 height 19
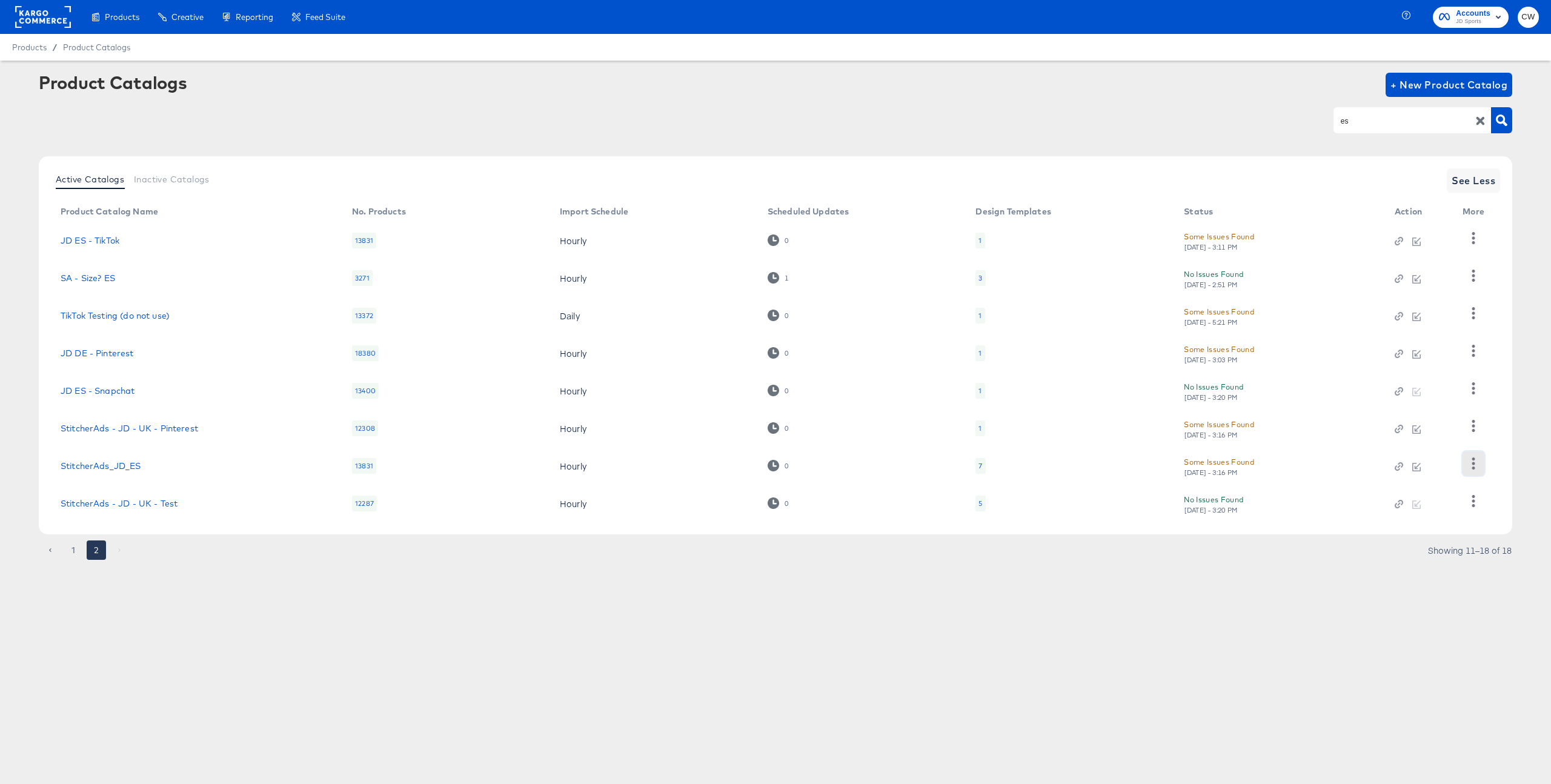
click at [1480, 463] on button "button" at bounding box center [1473, 463] width 21 height 24
click at [1436, 366] on div "HUD Checks (Internal)" at bounding box center [1423, 364] width 121 height 19
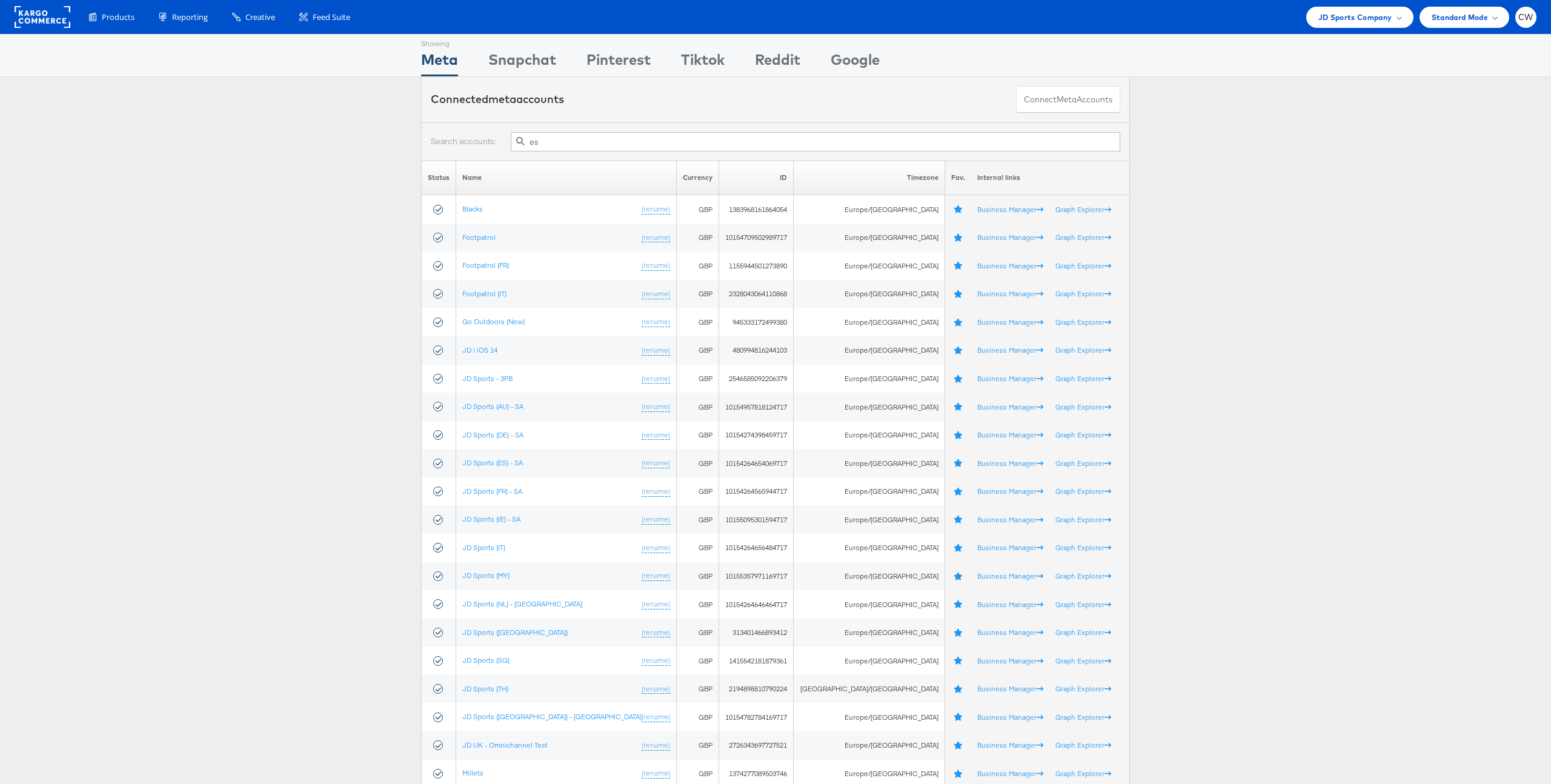
click at [549, 133] on input "es" at bounding box center [815, 141] width 610 height 19
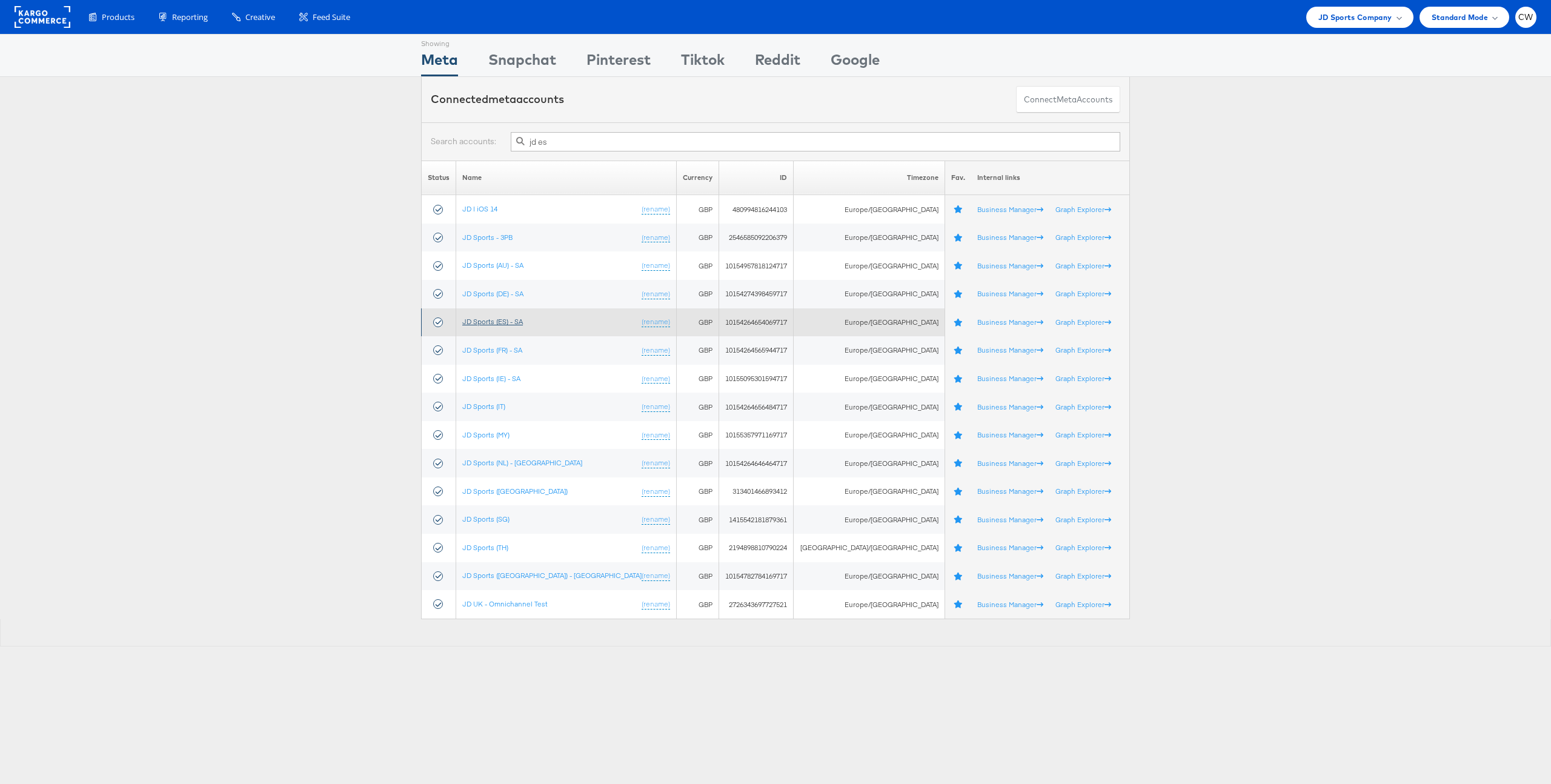
type input "jd es"
click at [507, 324] on link "JD Sports (ES) - SA" at bounding box center [492, 321] width 60 height 9
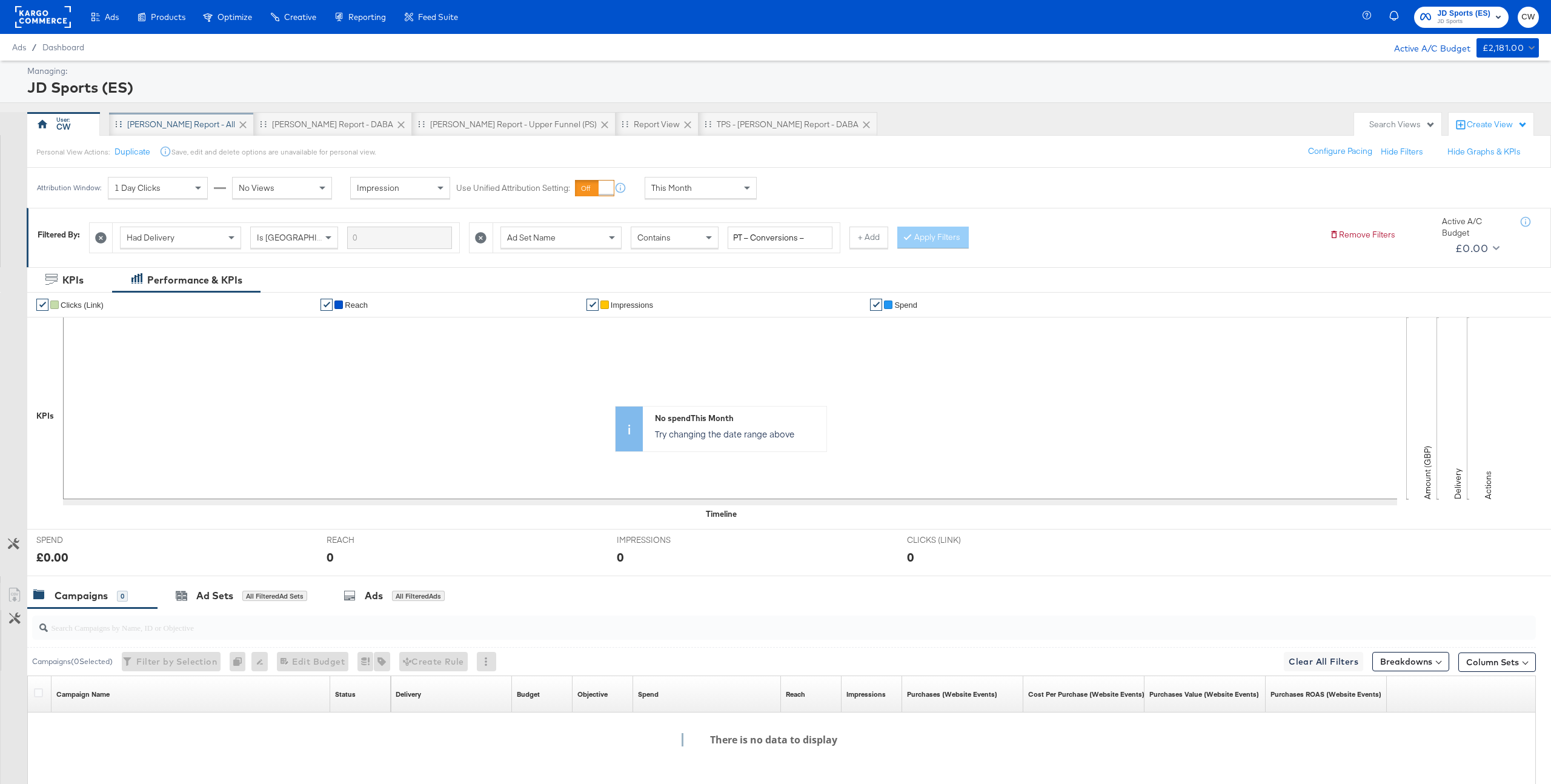
click at [172, 124] on div "[PERSON_NAME] Report - All" at bounding box center [182, 124] width 108 height 12
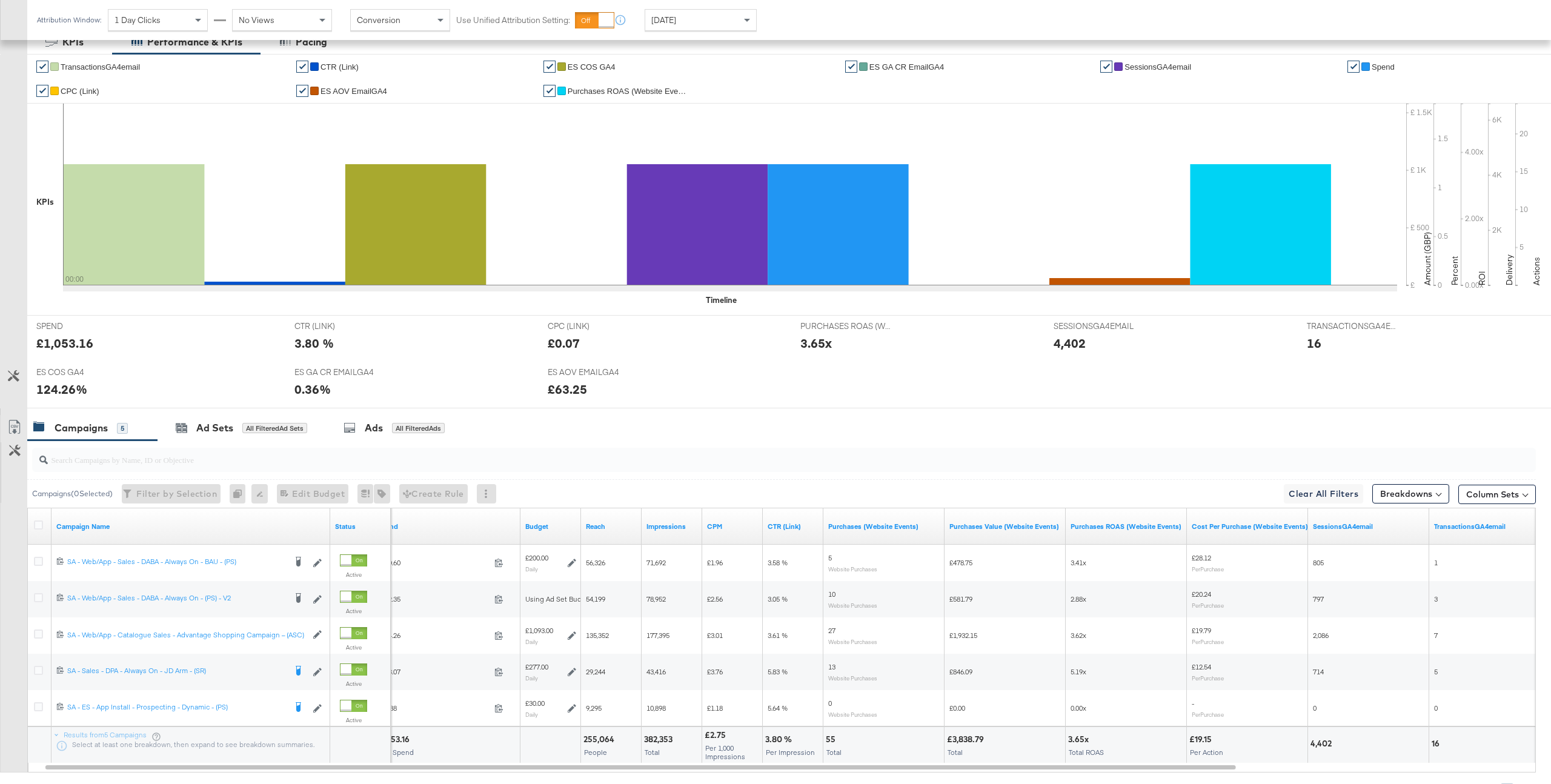
scroll to position [306, 0]
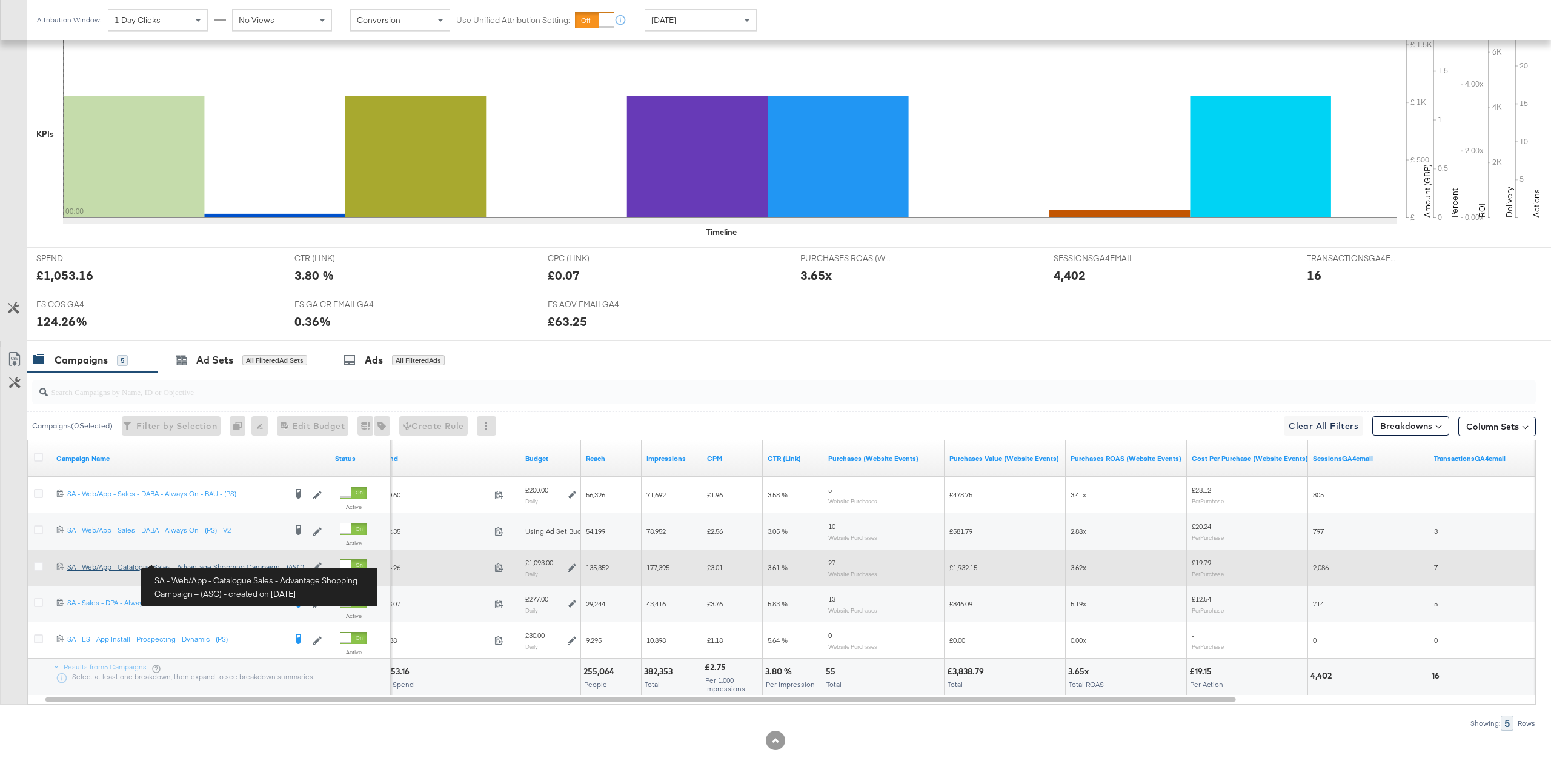
click at [252, 571] on div "SA - Web/App - Catalogue Sales - Advantage Shopping Campaign – (ASC) SA - Web/A…" at bounding box center [187, 567] width 240 height 10
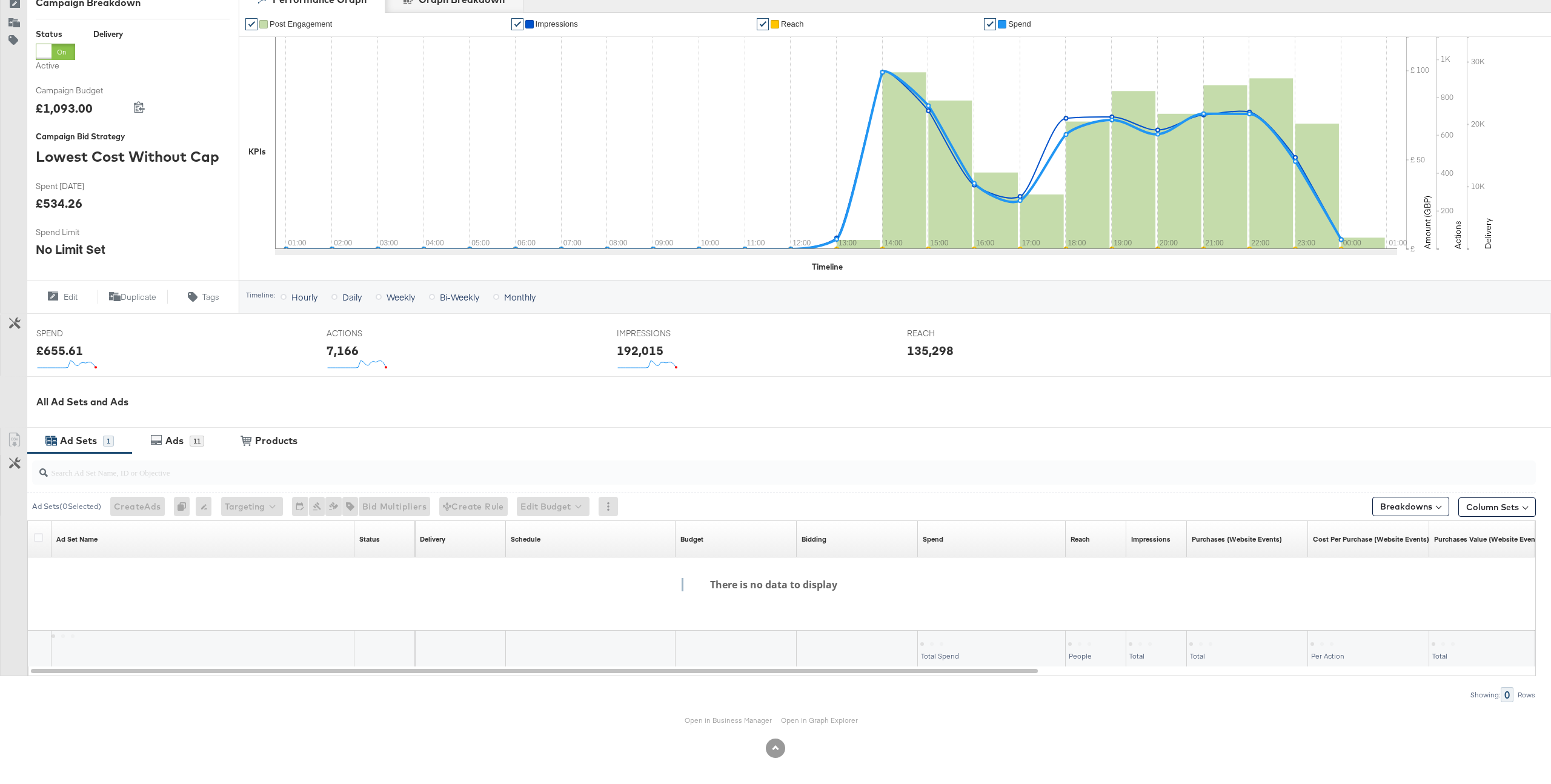
scroll to position [179, 0]
click at [709, 714] on link "Open in Business Manager" at bounding box center [728, 718] width 87 height 9
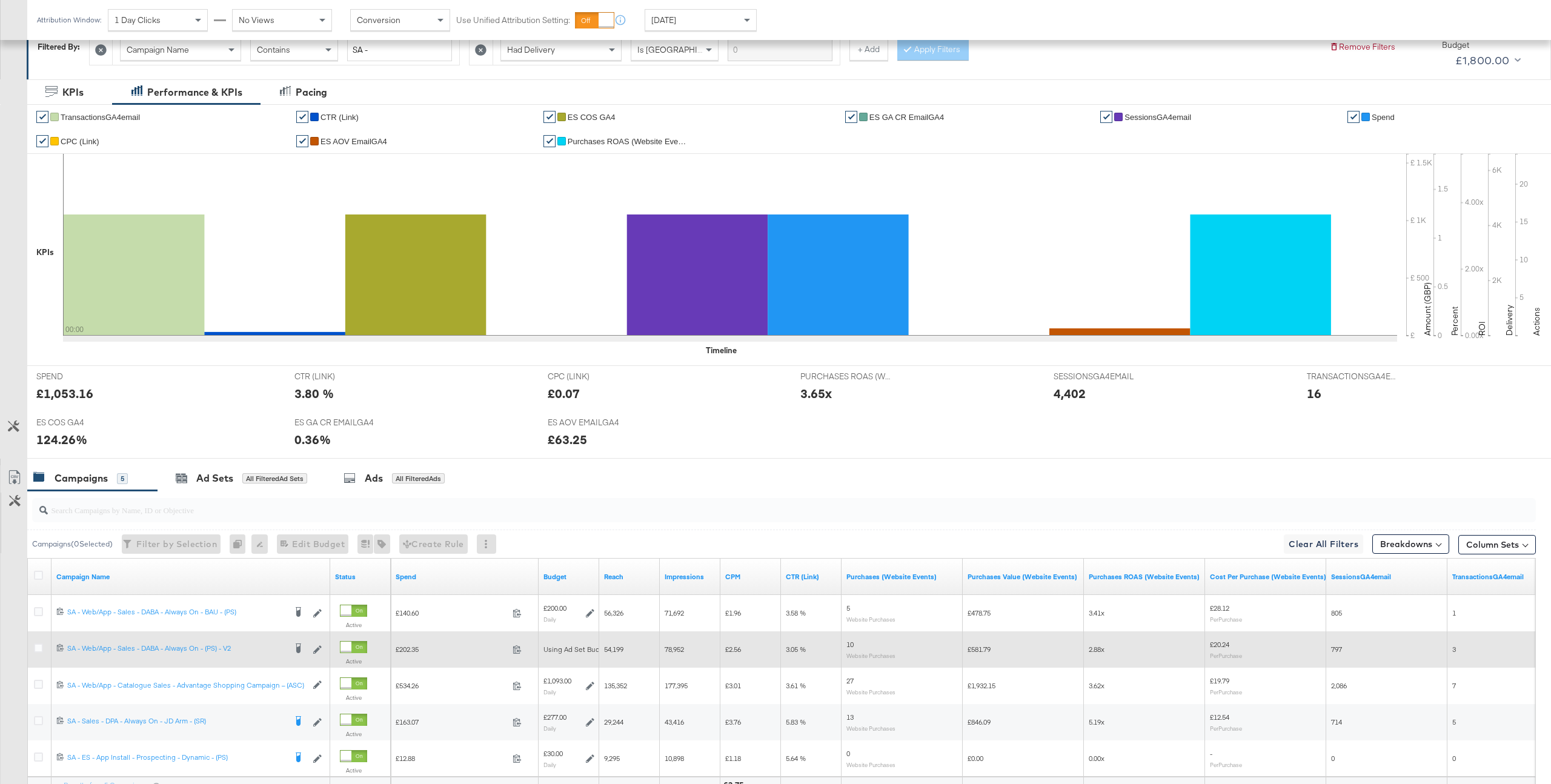
scroll to position [306, 0]
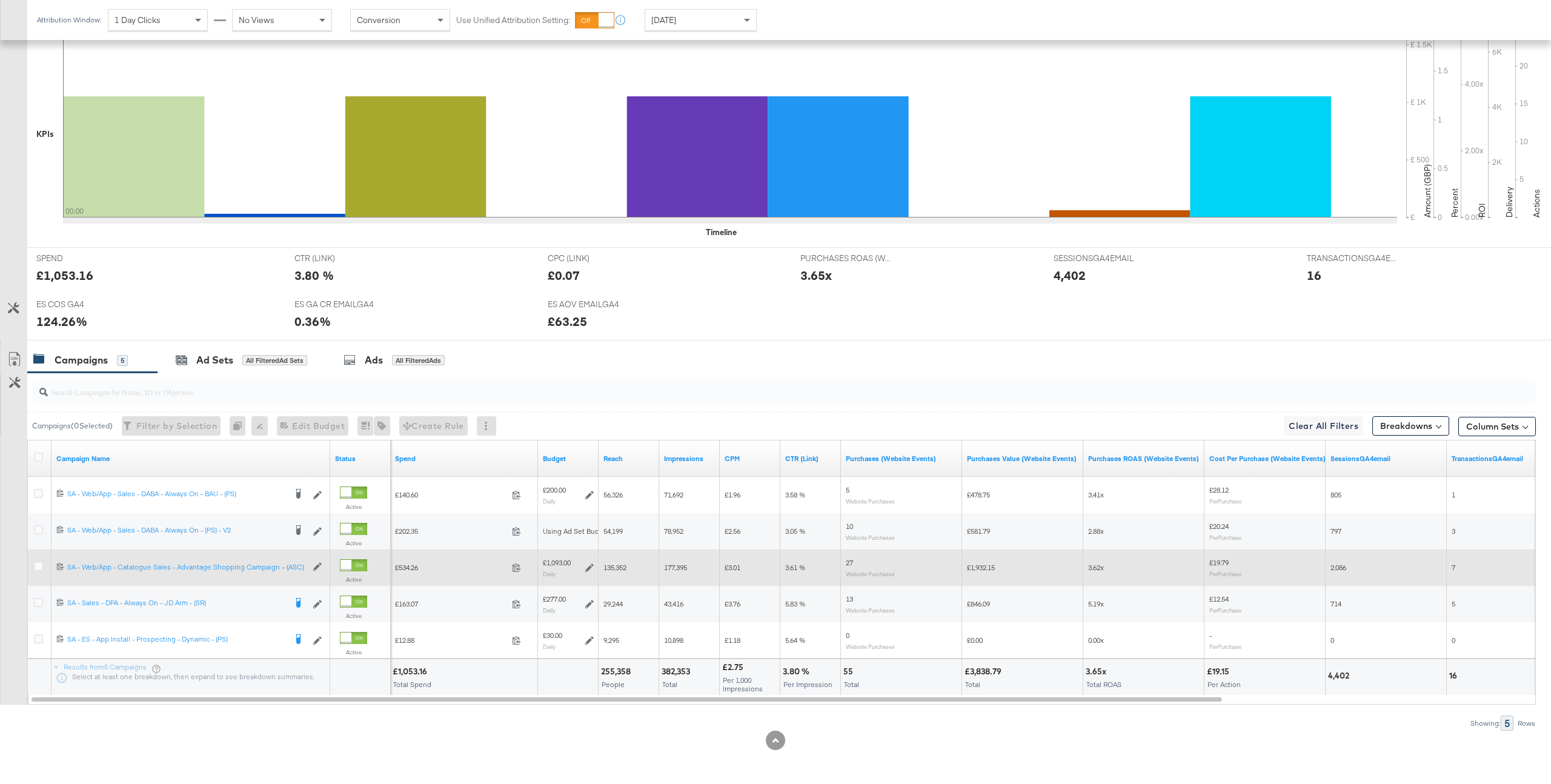
click at [39, 571] on div at bounding box center [40, 568] width 12 height 12
click at [37, 564] on icon at bounding box center [39, 566] width 9 height 9
click at [0, 0] on input "checkbox" at bounding box center [0, 0] width 0 height 0
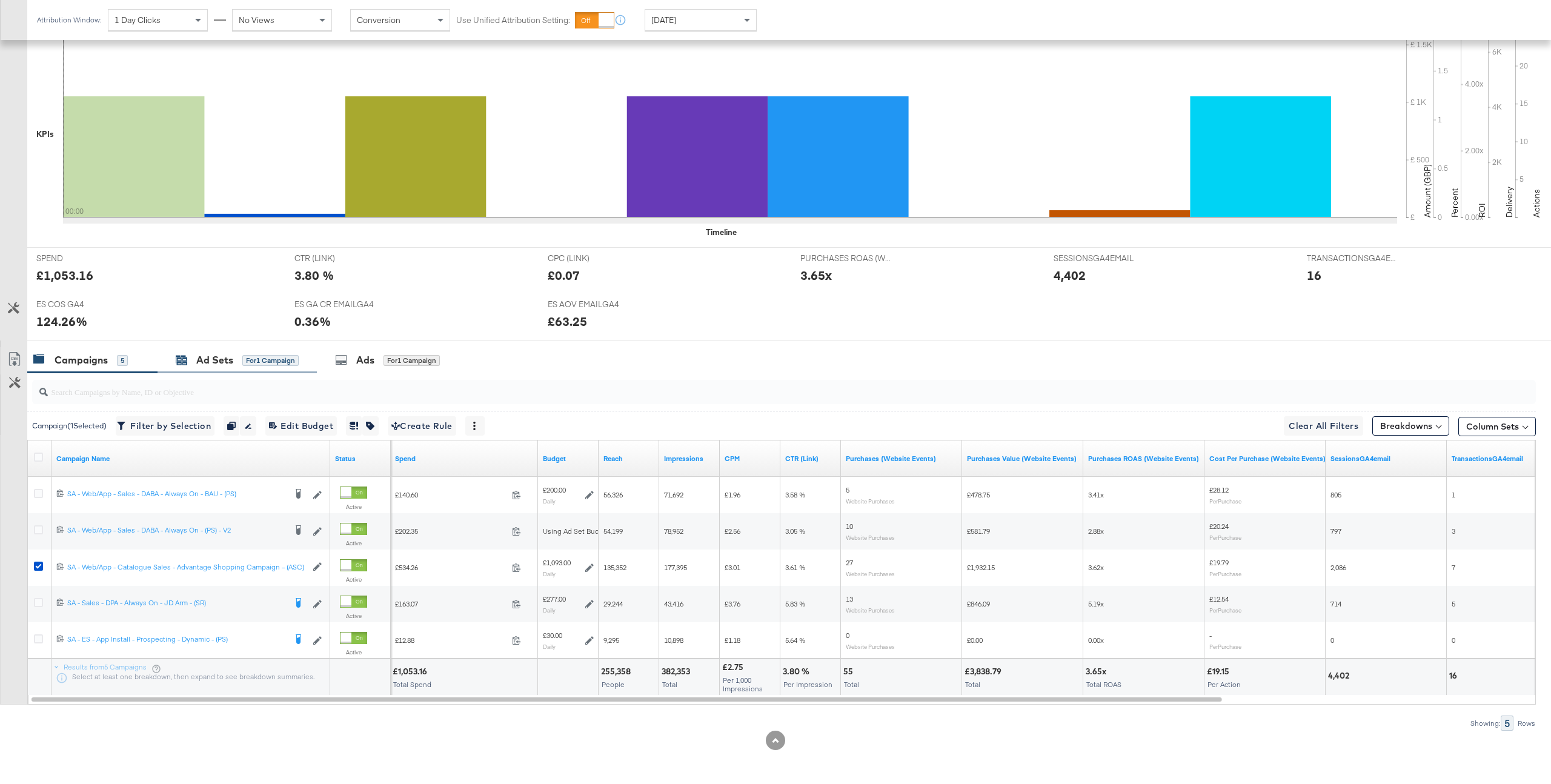
click at [270, 359] on div "for 1 Campaign" at bounding box center [270, 360] width 56 height 11
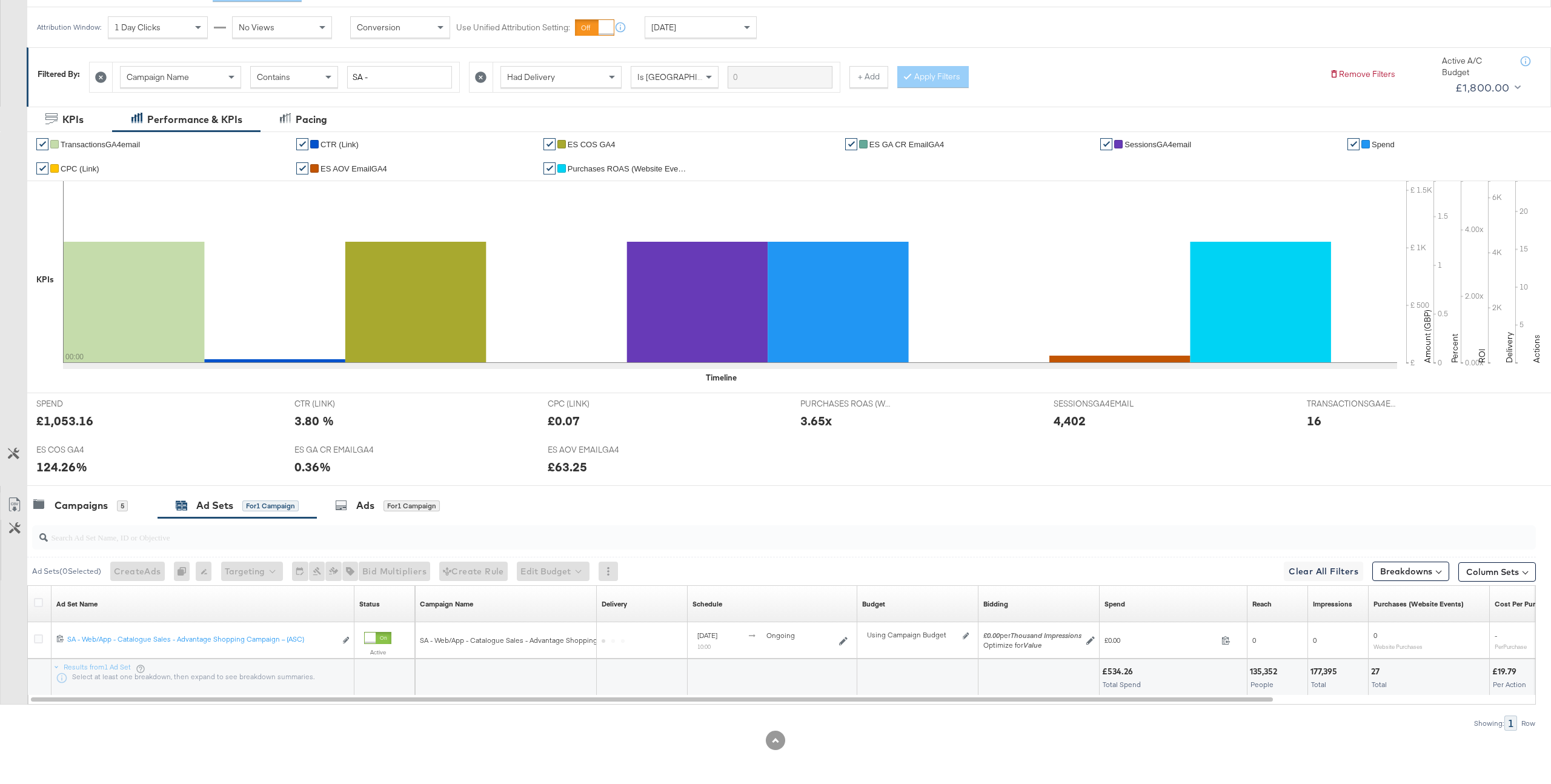
scroll to position [161, 0]
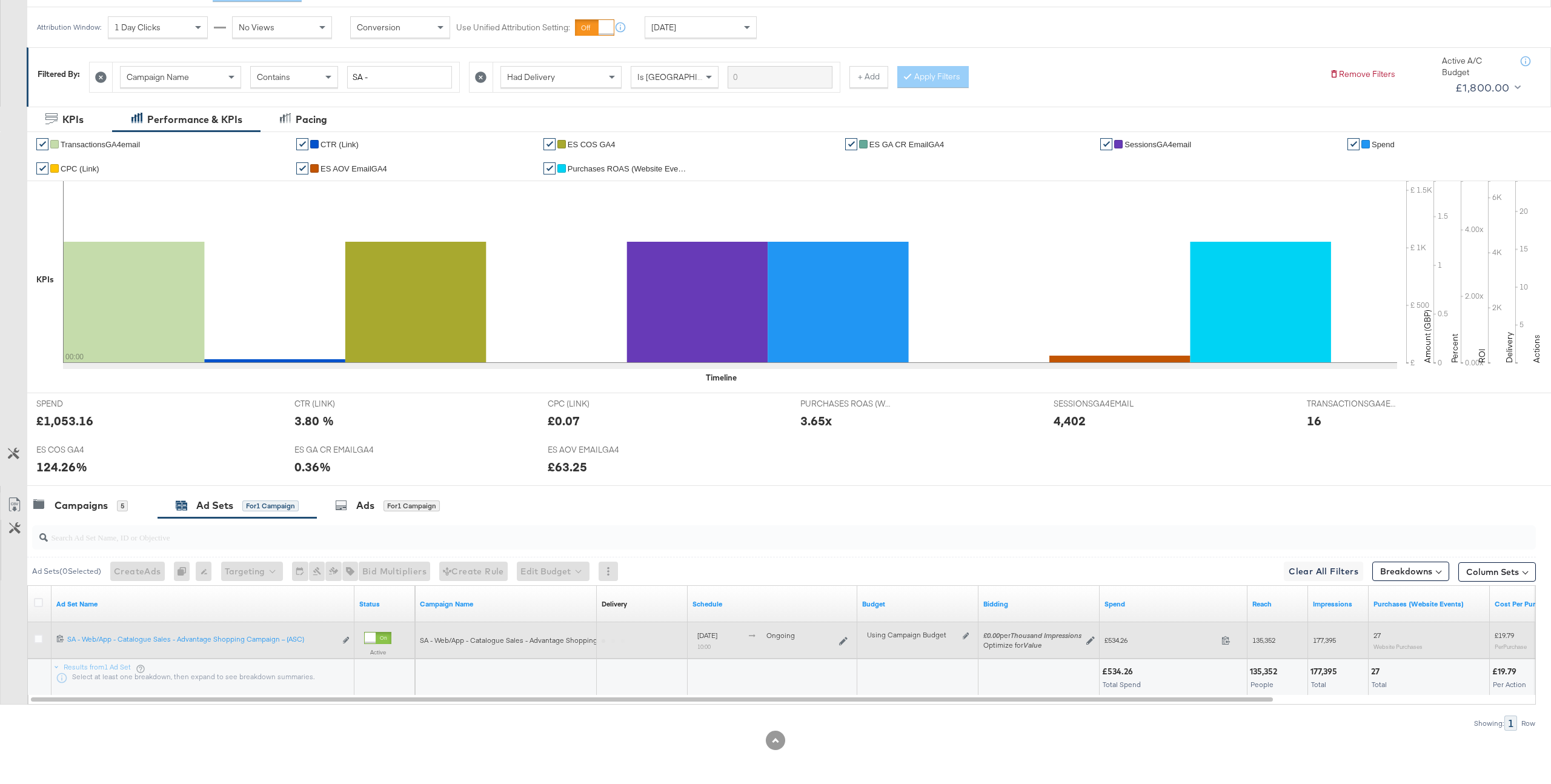
click at [38, 633] on div at bounding box center [40, 640] width 22 height 22
click at [38, 636] on icon at bounding box center [39, 639] width 9 height 9
click at [0, 0] on input "checkbox" at bounding box center [0, 0] width 0 height 0
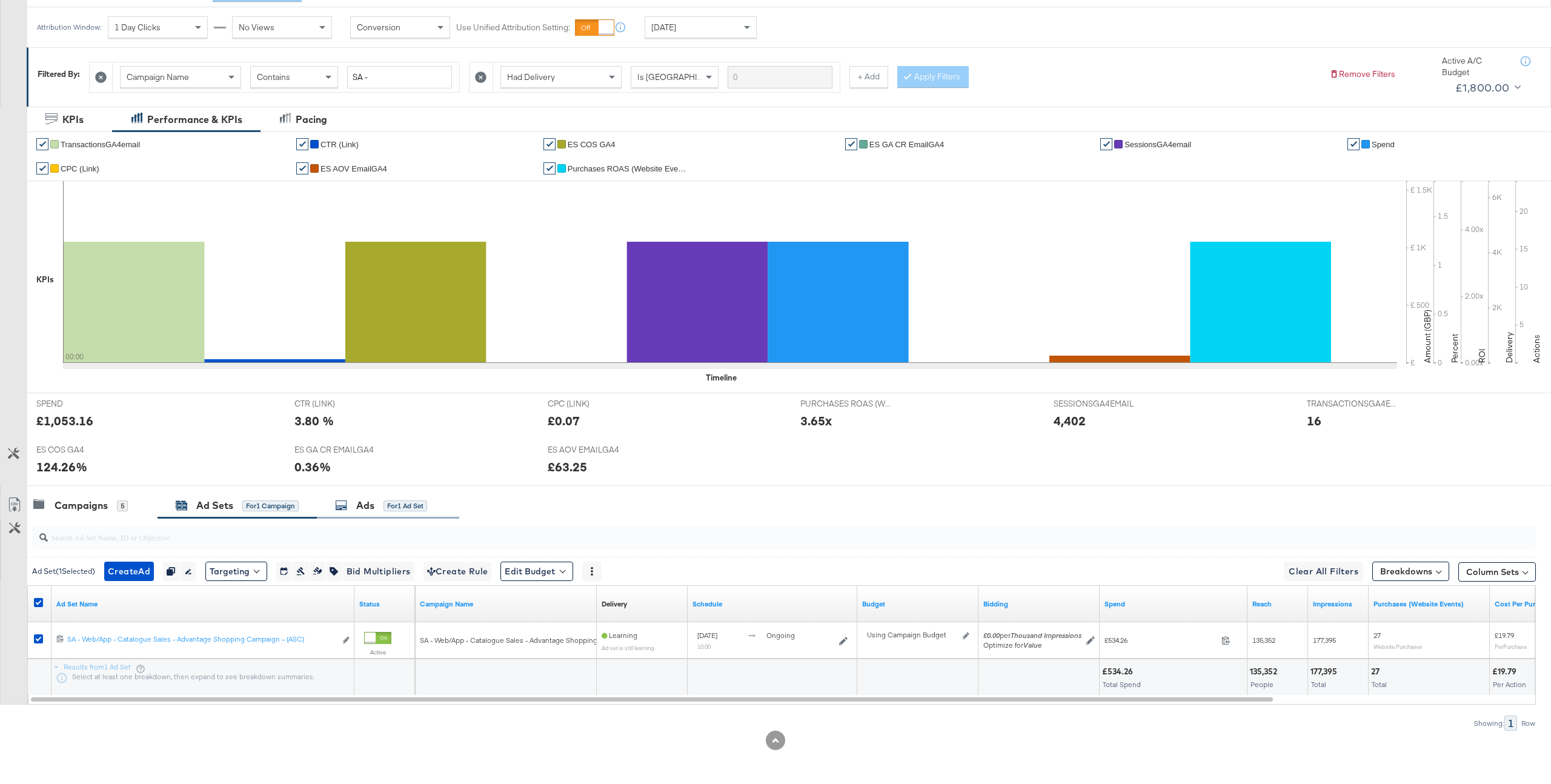
click at [389, 509] on div "for 1 Ad Set" at bounding box center [405, 506] width 43 height 11
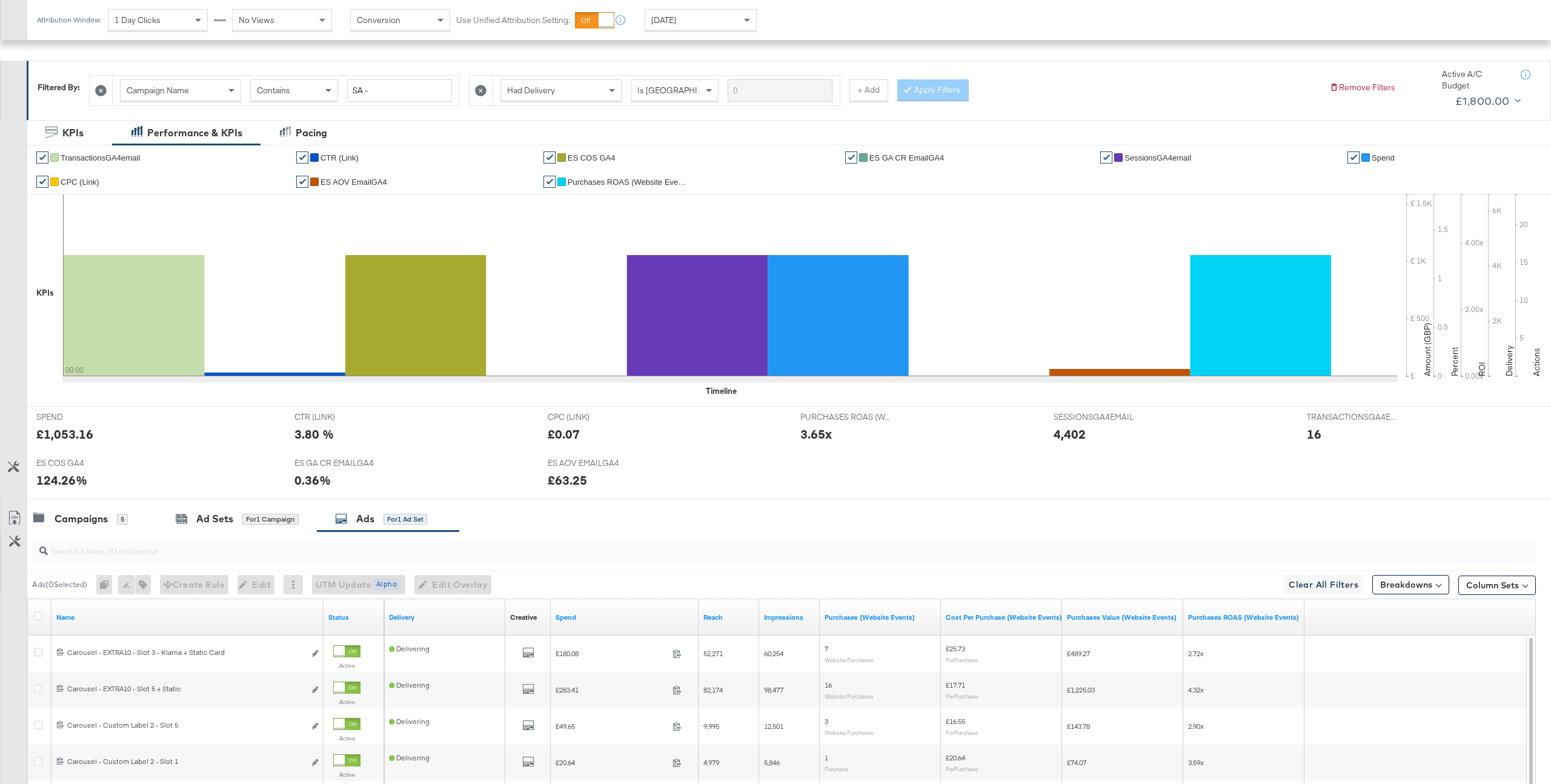
scroll to position [378, 0]
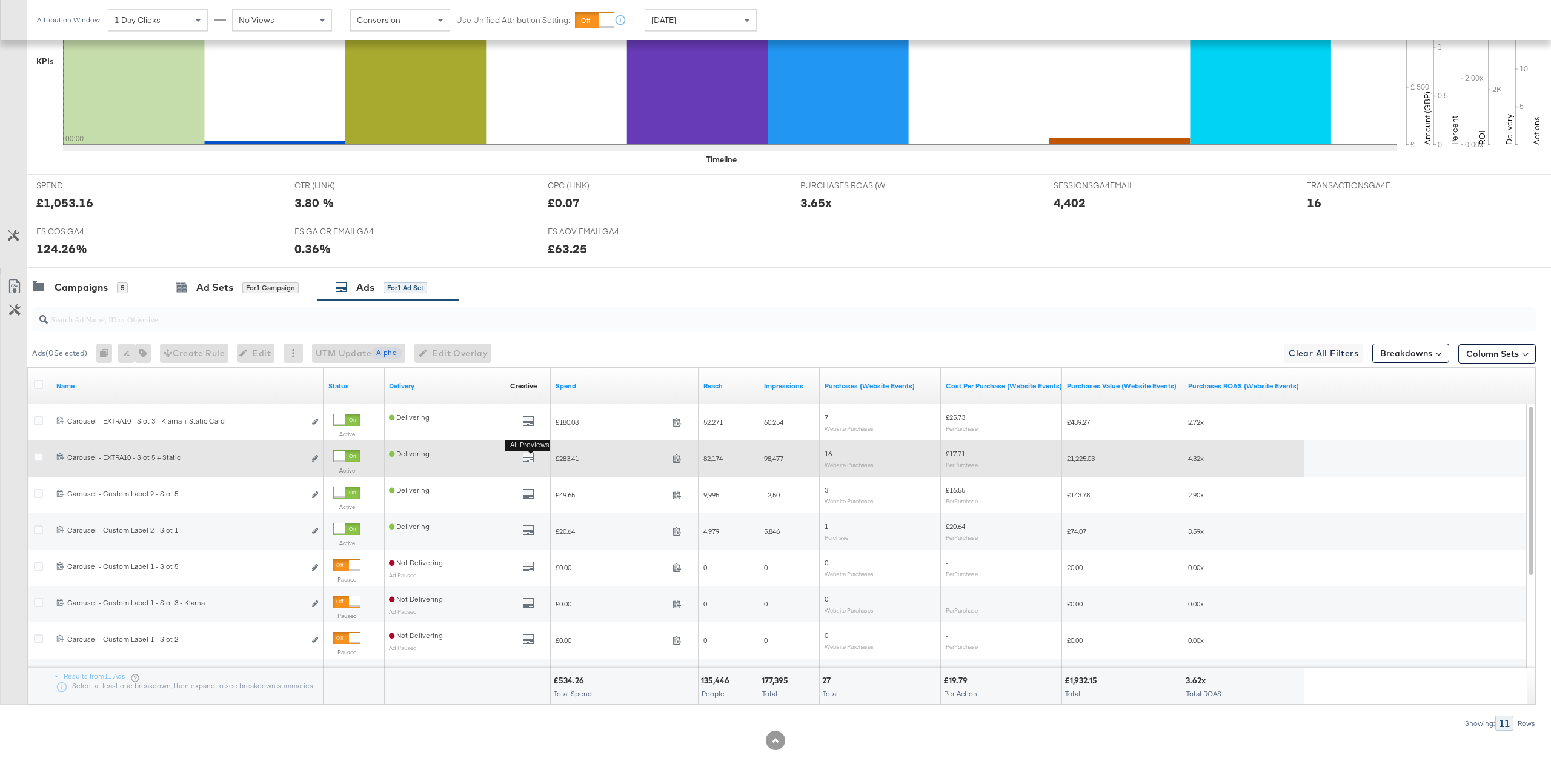
click at [529, 464] on button "All Previews" at bounding box center [529, 459] width 12 height 15
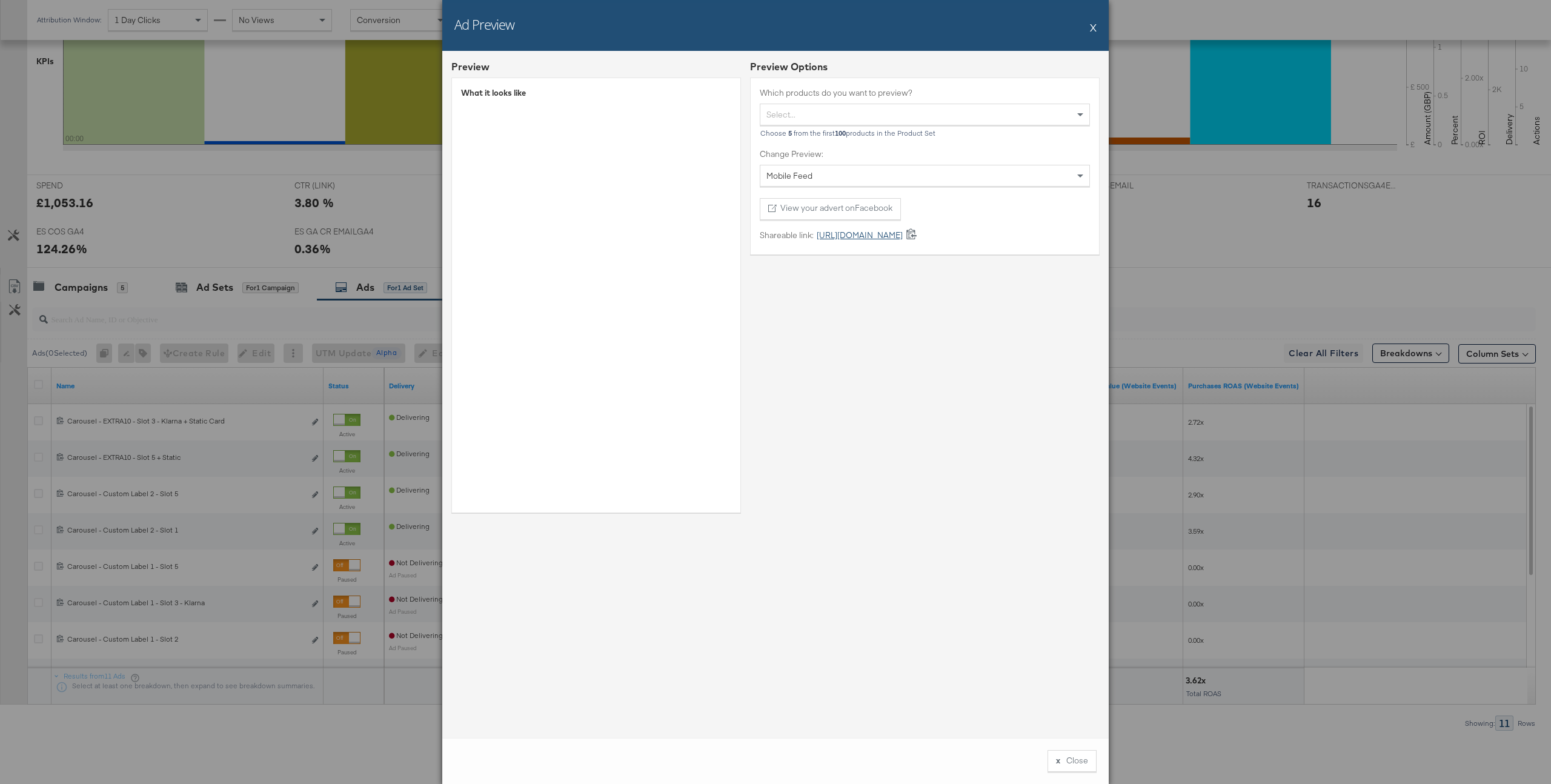
click at [903, 236] on link "[URL][DOMAIN_NAME]" at bounding box center [858, 235] width 89 height 12
